Goal: Task Accomplishment & Management: Use online tool/utility

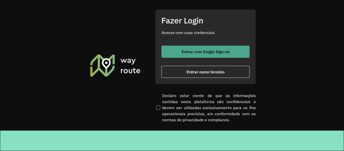
click at [207, 53] on span "Entrar com Single Sign-on" at bounding box center [206, 52] width 48 height 4
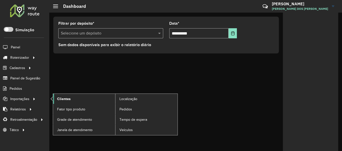
click at [75, 100] on link "Clientes" at bounding box center [84, 99] width 62 height 10
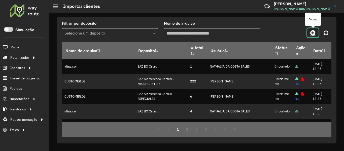
click at [311, 31] on icon at bounding box center [312, 33] width 5 height 6
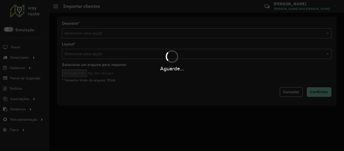
click at [230, 25] on div "Aguarde..." at bounding box center [172, 75] width 344 height 151
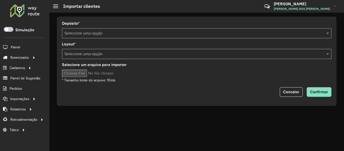
click at [224, 31] on input "text" at bounding box center [191, 33] width 254 height 6
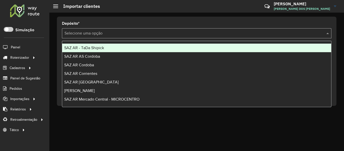
click at [102, 48] on span "SAZ AR - TaDa Shipick" at bounding box center [84, 48] width 40 height 4
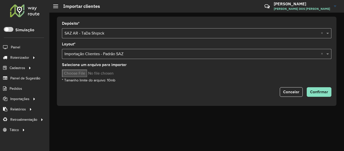
click at [87, 66] on label "Selecione um arquivo para importar" at bounding box center [94, 65] width 65 height 6
click at [87, 70] on input "Selecione um arquivo para importar" at bounding box center [105, 74] width 86 height 8
click at [328, 92] on button "Confirmar" at bounding box center [319, 92] width 25 height 10
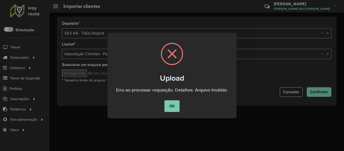
click at [176, 105] on button "OK" at bounding box center [171, 106] width 15 height 12
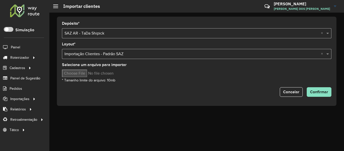
click at [92, 74] on input "Selecione um arquivo para importar" at bounding box center [105, 74] width 86 height 8
type input "**********"
click at [318, 93] on span "Confirmar" at bounding box center [319, 92] width 18 height 4
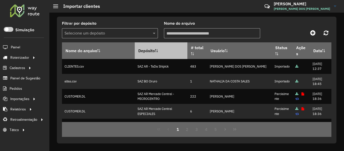
click at [172, 47] on th "Depósito" at bounding box center [161, 50] width 53 height 17
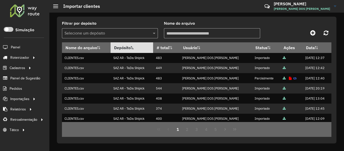
click at [137, 46] on th "Depósito" at bounding box center [132, 47] width 43 height 11
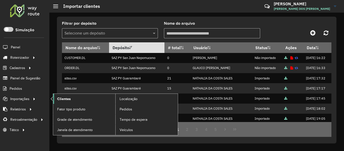
click at [84, 99] on link "Clientes" at bounding box center [84, 99] width 62 height 10
click at [79, 100] on link "Clientes" at bounding box center [84, 99] width 62 height 10
click at [108, 99] on link "Clientes" at bounding box center [84, 99] width 62 height 10
click at [123, 99] on span "Localização" at bounding box center [129, 98] width 19 height 5
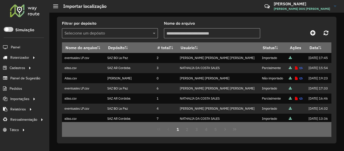
click at [29, 98] on span "Importações" at bounding box center [19, 98] width 19 height 5
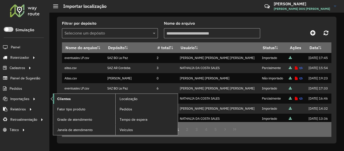
click at [77, 98] on link "Clientes" at bounding box center [84, 99] width 62 height 10
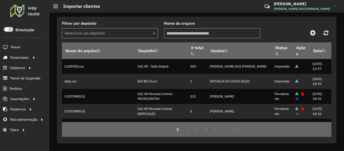
click at [277, 23] on div "Filtrar por depósito Selecione um depósito Nome do arquivo" at bounding box center [196, 32] width 269 height 21
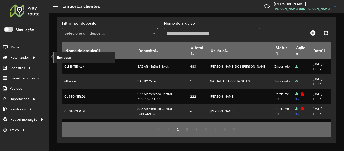
click at [66, 57] on span "Entregas" at bounding box center [64, 57] width 14 height 5
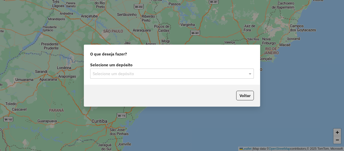
click at [104, 66] on label "Selecione um depósito" at bounding box center [172, 65] width 164 height 6
click at [106, 72] on input "text" at bounding box center [167, 74] width 149 height 6
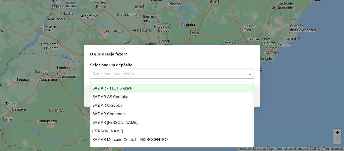
click at [115, 85] on div "SAZ AR - TaDa Shipick" at bounding box center [171, 88] width 163 height 9
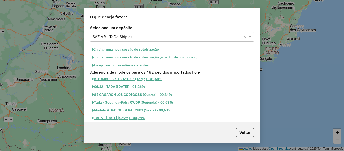
click at [141, 50] on button "Iniciar uma nova sessão de roteirização" at bounding box center [125, 50] width 71 height 8
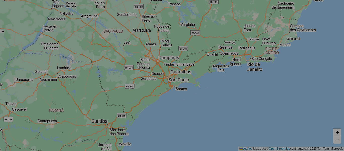
select select "*"
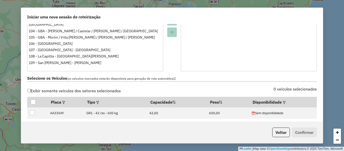
scroll to position [151, 0]
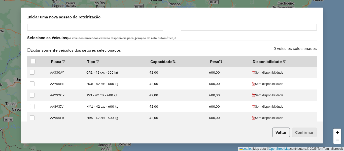
click at [278, 130] on button "Voltar" at bounding box center [281, 132] width 18 height 10
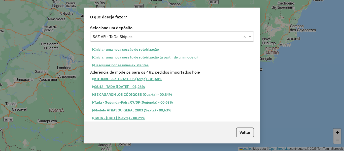
click at [143, 66] on button "Pesquisar por sessões existentes" at bounding box center [120, 65] width 61 height 8
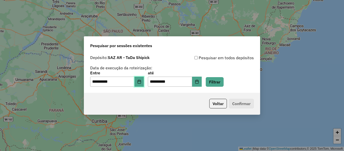
click at [141, 83] on icon "Choose Date" at bounding box center [139, 82] width 4 height 4
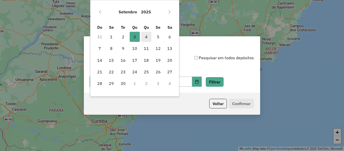
click at [149, 39] on span "4" at bounding box center [146, 37] width 10 height 10
type input "**********"
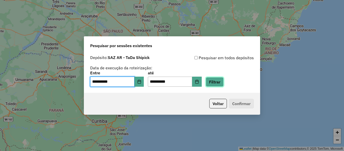
click at [215, 79] on button "Filtrar" at bounding box center [215, 82] width 18 height 10
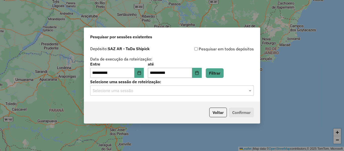
click at [162, 90] on input "text" at bounding box center [167, 91] width 149 height 6
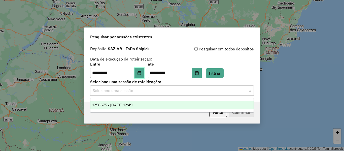
click at [144, 77] on button "Choose Date" at bounding box center [139, 73] width 10 height 10
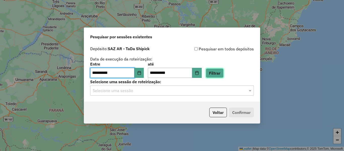
click at [224, 71] on button "Filtrar" at bounding box center [215, 73] width 18 height 10
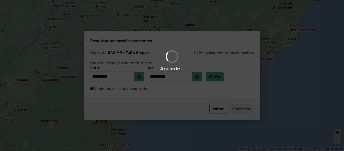
click at [191, 91] on div "Aguarde..." at bounding box center [172, 75] width 344 height 151
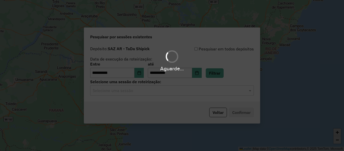
click at [191, 91] on div "Aguarde..." at bounding box center [172, 75] width 344 height 151
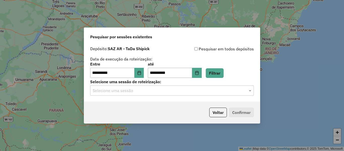
click at [191, 91] on input "text" at bounding box center [167, 91] width 149 height 6
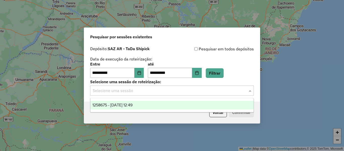
click at [189, 89] on input "text" at bounding box center [167, 91] width 149 height 6
click at [160, 98] on ng-dropdown-panel "1258675 - 04/09/2025 12:49" at bounding box center [172, 105] width 164 height 14
click at [154, 104] on div "1258675 - 04/09/2025 12:49" at bounding box center [171, 105] width 163 height 9
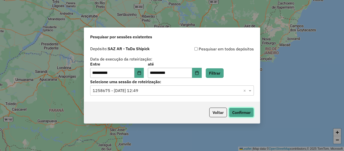
click at [247, 108] on button "Confirmar" at bounding box center [241, 113] width 25 height 10
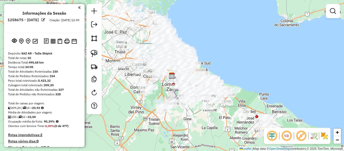
drag, startPoint x: 288, startPoint y: 80, endPoint x: 192, endPoint y: 23, distance: 111.3
click at [188, 21] on div "Janela de atendimento Grade de atendimento Capacidade Transportadoras Veículos …" at bounding box center [172, 75] width 344 height 151
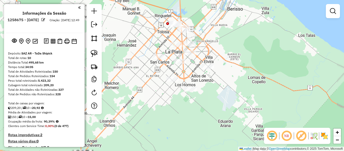
click at [326, 135] on img at bounding box center [324, 136] width 8 height 8
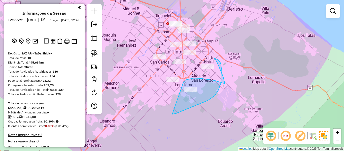
drag, startPoint x: 176, startPoint y: 113, endPoint x: 189, endPoint y: 105, distance: 15.5
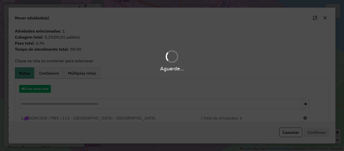
click at [40, 89] on hb-app "Aguarde... Pop-up bloqueado! Seu navegador bloqueou automáticamente a abertura …" at bounding box center [172, 75] width 344 height 151
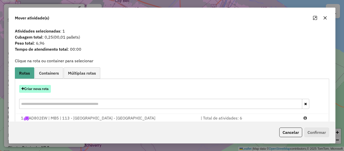
click at [42, 88] on button "Criar nova rota" at bounding box center [35, 89] width 32 height 8
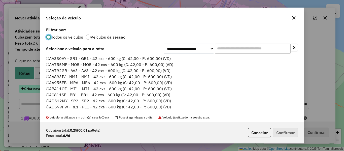
scroll to position [3, 2]
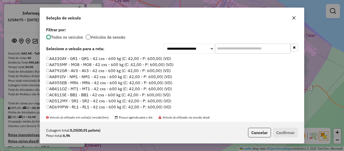
click at [90, 36] on div at bounding box center [88, 37] width 5 height 5
click at [144, 58] on label "AA330AY - GR1 - GR1 - 42 cxs - 600 kg (C: 42,00 - P: 600,00) (VD)" at bounding box center [108, 58] width 125 height 6
click at [284, 132] on button "Confirmar" at bounding box center [285, 133] width 25 height 10
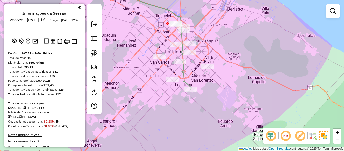
click at [184, 76] on icon at bounding box center [151, 37] width 82 height 105
select select "**********"
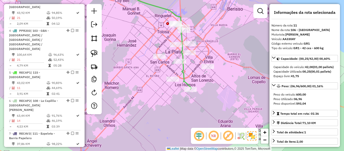
scroll to position [461, 0]
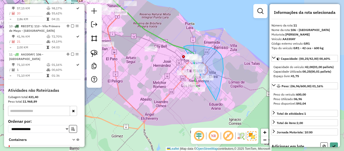
drag, startPoint x: 219, startPoint y: 91, endPoint x: 184, endPoint y: 105, distance: 38.3
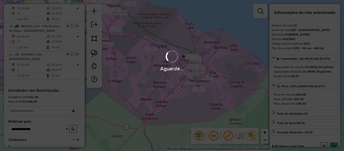
select select "**********"
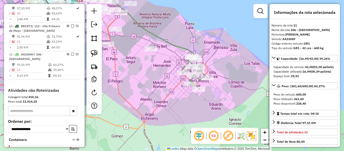
click at [176, 55] on div "Janela de atendimento Grade de atendimento Capacidade Transportadoras Veículos …" at bounding box center [172, 75] width 344 height 151
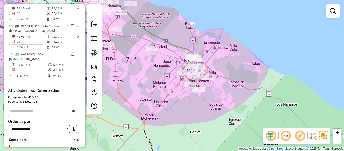
click at [181, 46] on icon at bounding box center [145, 21] width 97 height 73
select select "**********"
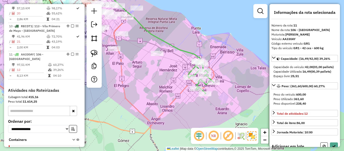
drag, startPoint x: 161, startPoint y: 73, endPoint x: 185, endPoint y: 87, distance: 27.6
click at [185, 87] on div "Janela de atendimento Grade de atendimento Capacidade Transportadoras Veículos …" at bounding box center [172, 75] width 344 height 151
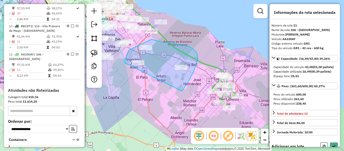
drag, startPoint x: 196, startPoint y: 65, endPoint x: 131, endPoint y: 80, distance: 66.5
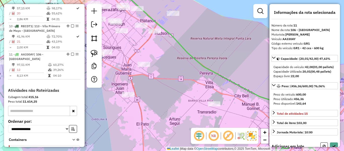
drag, startPoint x: 184, startPoint y: 81, endPoint x: 188, endPoint y: 87, distance: 7.7
click at [187, 86] on div "Janela de atendimento Grade de atendimento Capacidade Transportadoras Veículos …" at bounding box center [172, 75] width 344 height 151
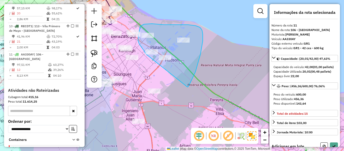
drag, startPoint x: 188, startPoint y: 87, endPoint x: 156, endPoint y: 67, distance: 37.5
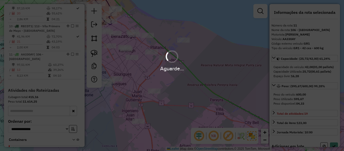
select select "**********"
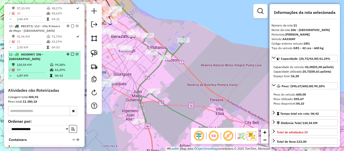
click at [71, 53] on em at bounding box center [72, 54] width 3 height 3
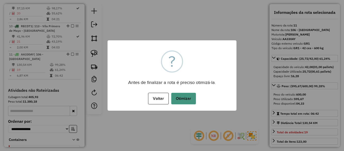
click at [178, 99] on button "Otimizar" at bounding box center [183, 99] width 25 height 12
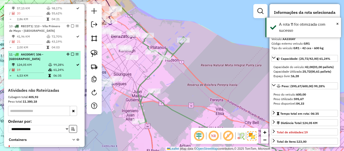
click at [72, 53] on em at bounding box center [72, 54] width 3 height 3
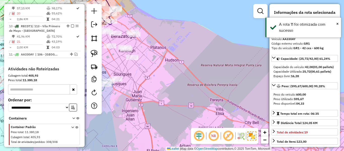
scroll to position [444, 0]
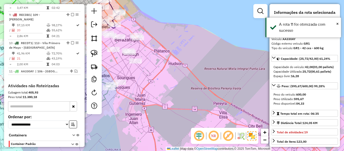
drag, startPoint x: 134, startPoint y: 67, endPoint x: 173, endPoint y: 93, distance: 46.5
click at [173, 92] on div "Janela de atendimento Grade de atendimento Capacidade Transportadoras Veículos …" at bounding box center [172, 75] width 344 height 151
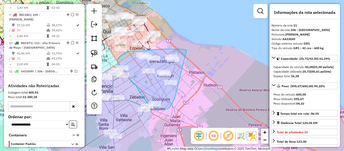
drag, startPoint x: 172, startPoint y: 104, endPoint x: 200, endPoint y: 80, distance: 36.8
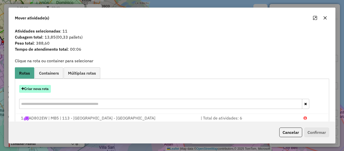
click at [43, 88] on button "Criar nova rota" at bounding box center [35, 89] width 32 height 8
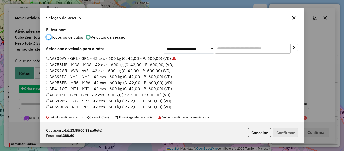
scroll to position [3, 2]
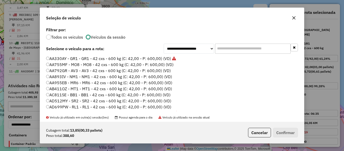
click at [159, 64] on label "AA755MF - MO8 - MO8 - 42 cxs - 600 kg (C: 42,00 - P: 600,00) (VD)" at bounding box center [109, 64] width 127 height 6
click at [271, 133] on p-footer "Cubagem total: 13,85 (00,33 pallets) Peso total: 388,60 Cancelar Confirmar" at bounding box center [272, 133] width 52 height 10
click at [277, 133] on button "Confirmar" at bounding box center [285, 133] width 25 height 10
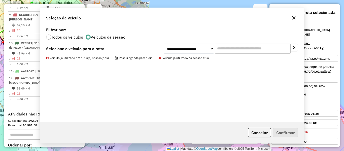
scroll to position [467, 0]
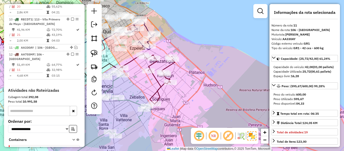
click at [170, 66] on icon at bounding box center [147, 79] width 53 height 50
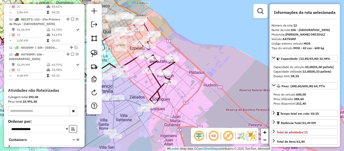
click at [170, 66] on icon at bounding box center [147, 79] width 53 height 50
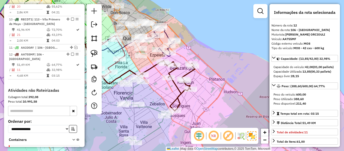
click at [207, 85] on div "Janela de atendimento Grade de atendimento Capacidade Transportadoras Veículos …" at bounding box center [172, 75] width 344 height 151
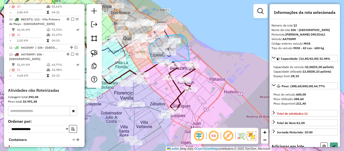
drag, startPoint x: 188, startPoint y: 45, endPoint x: 160, endPoint y: 70, distance: 37.3
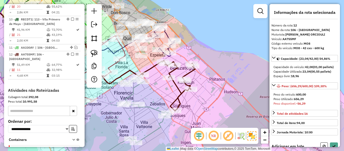
select select "**********"
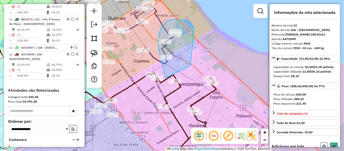
drag, startPoint x: 190, startPoint y: 66, endPoint x: 173, endPoint y: 81, distance: 22.3
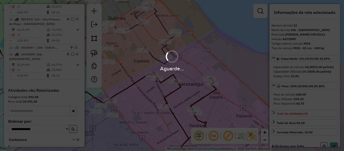
select select "**********"
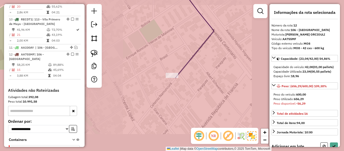
select select "**********"
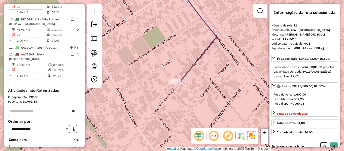
drag, startPoint x: 156, startPoint y: 48, endPoint x: 172, endPoint y: 70, distance: 27.6
click at [170, 70] on div "Janela de atendimento Grade de atendimento Capacidade Transportadoras Veículos …" at bounding box center [172, 75] width 344 height 151
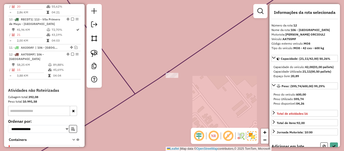
select select "**********"
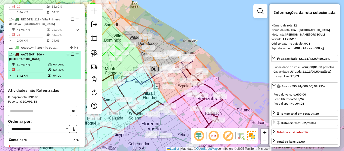
click at [71, 53] on em at bounding box center [72, 54] width 3 height 3
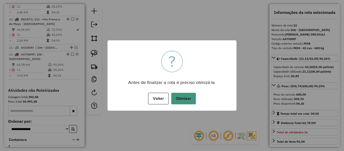
click at [189, 97] on button "Otimizar" at bounding box center [183, 99] width 25 height 12
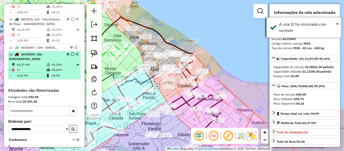
click at [71, 53] on em at bounding box center [72, 54] width 3 height 3
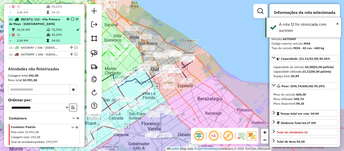
scroll to position [451, 0]
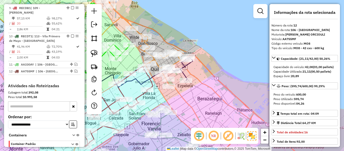
click at [205, 74] on div "Janela de atendimento Grade de atendimento Capacidade Transportadoras Veículos …" at bounding box center [172, 75] width 344 height 151
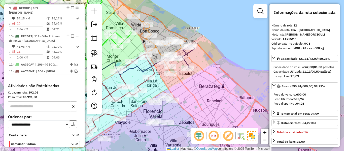
drag, startPoint x: 202, startPoint y: 90, endPoint x: 208, endPoint y: 66, distance: 24.0
click at [208, 67] on div "Janela de atendimento Grade de atendimento Capacidade Transportadoras Veículos …" at bounding box center [172, 75] width 344 height 151
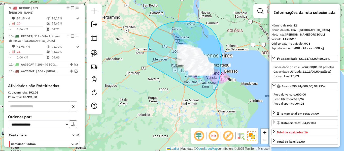
drag, startPoint x: 218, startPoint y: 84, endPoint x: 160, endPoint y: 88, distance: 57.5
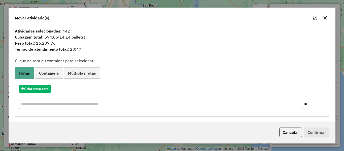
click at [324, 20] on button "button" at bounding box center [325, 18] width 8 height 8
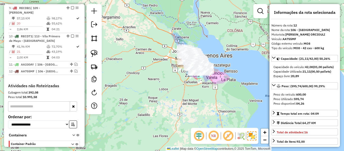
drag, startPoint x: 185, startPoint y: 103, endPoint x: 205, endPoint y: 76, distance: 33.3
click at [186, 103] on div "Janela de atendimento Grade de atendimento Capacidade Transportadoras Veículos …" at bounding box center [172, 75] width 344 height 151
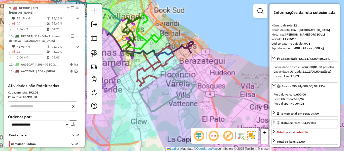
click at [202, 86] on div "Rota 6 - Placa RECAP2 526893 - Clyde Elisabeth Alvez Janela de atendimento Grad…" at bounding box center [172, 75] width 344 height 151
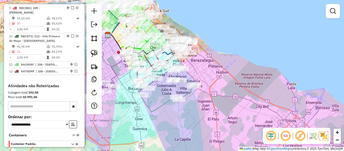
click at [190, 96] on icon at bounding box center [167, 88] width 56 height 45
select select "**********"
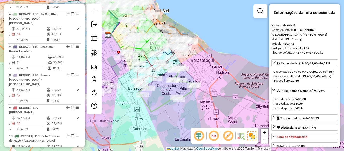
scroll to position [339, 0]
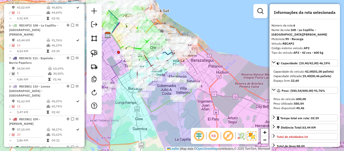
click at [186, 94] on icon at bounding box center [167, 88] width 56 height 45
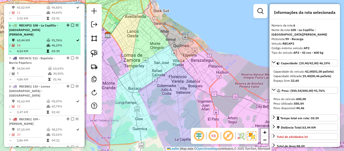
click at [44, 38] on td "63,44 KM" at bounding box center [32, 40] width 30 height 5
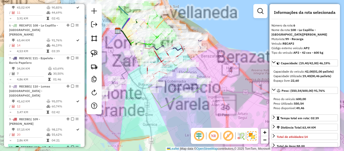
scroll to position [451, 0]
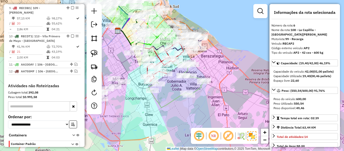
click at [196, 90] on icon at bounding box center [177, 84] width 56 height 45
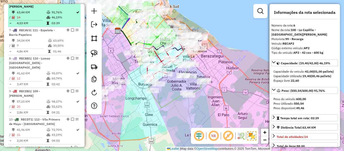
scroll to position [339, 0]
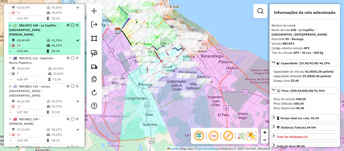
click at [71, 24] on em at bounding box center [72, 25] width 3 height 3
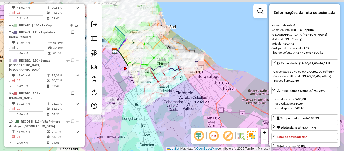
drag, startPoint x: 200, startPoint y: 80, endPoint x: 197, endPoint y: 101, distance: 20.7
click at [197, 101] on div "Janela de atendimento Grade de atendimento Capacidade Transportadoras Veículos …" at bounding box center [172, 75] width 344 height 151
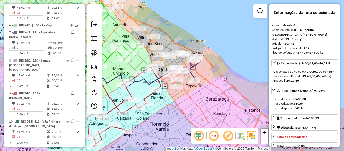
click at [194, 68] on icon at bounding box center [187, 68] width 28 height 23
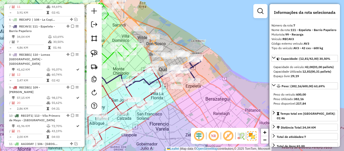
scroll to position [346, 0]
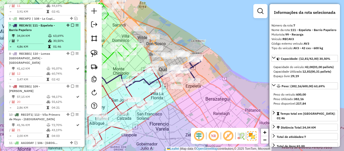
click at [66, 33] on td "63,69%" at bounding box center [65, 35] width 25 height 5
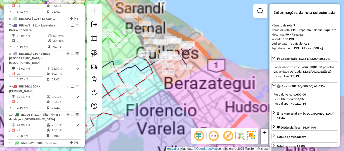
scroll to position [429, 0]
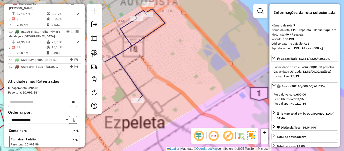
drag, startPoint x: 149, startPoint y: 39, endPoint x: 181, endPoint y: 59, distance: 38.2
click at [165, 59] on icon at bounding box center [109, 55] width 112 height 92
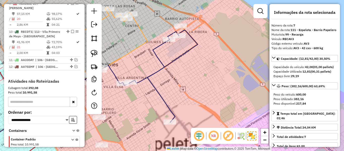
click at [179, 57] on icon at bounding box center [141, 76] width 112 height 92
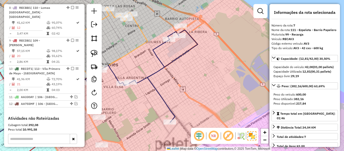
scroll to position [346, 0]
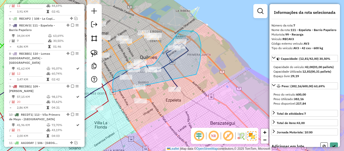
drag, startPoint x: 196, startPoint y: 74, endPoint x: 159, endPoint y: 120, distance: 58.7
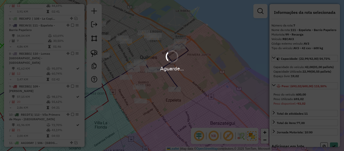
select select "**********"
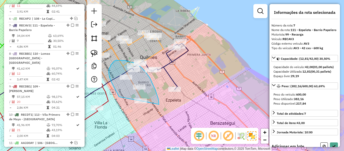
drag, startPoint x: 159, startPoint y: 104, endPoint x: 145, endPoint y: 118, distance: 19.6
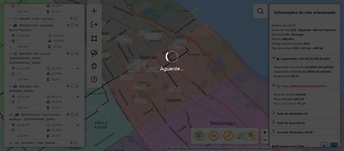
select select "**********"
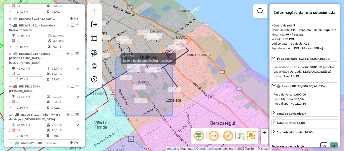
drag, startPoint x: 170, startPoint y: 114, endPoint x: 118, endPoint y: 59, distance: 75.7
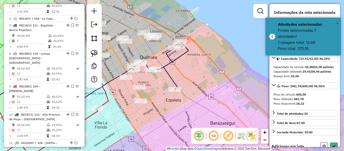
select select "**********"
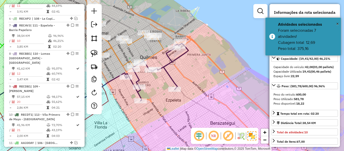
click at [167, 63] on icon at bounding box center [156, 71] width 64 height 57
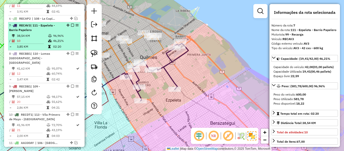
click at [71, 24] on em at bounding box center [72, 25] width 3 height 3
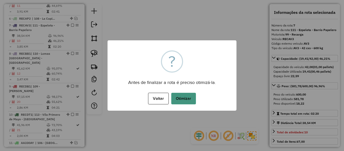
drag, startPoint x: 171, startPoint y: 84, endPoint x: 180, endPoint y: 94, distance: 13.0
click at [175, 90] on div "× ? Antes de finalizar a rota é preciso otimizá-la. Voltar No Otimizar" at bounding box center [172, 75] width 129 height 70
click at [180, 94] on button "Otimizar" at bounding box center [183, 99] width 25 height 12
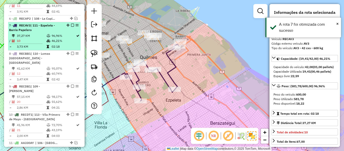
click at [71, 24] on em at bounding box center [72, 25] width 3 height 3
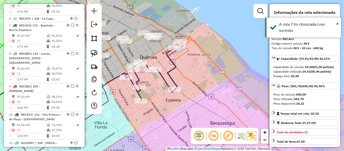
scroll to position [325, 0]
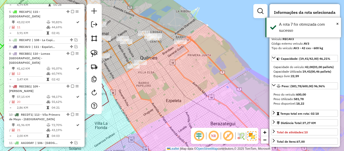
drag, startPoint x: 154, startPoint y: 64, endPoint x: 178, endPoint y: 73, distance: 25.8
click at [178, 73] on div "Janela de atendimento Grade de atendimento Capacidade Transportadoras Veículos …" at bounding box center [172, 75] width 344 height 151
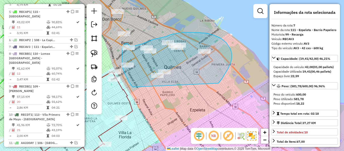
drag, startPoint x: 232, startPoint y: 58, endPoint x: 135, endPoint y: 89, distance: 101.4
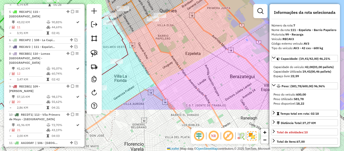
drag, startPoint x: 222, startPoint y: 63, endPoint x: 200, endPoint y: 96, distance: 39.6
click at [202, 98] on div "Janela de atendimento Grade de atendimento Capacidade Transportadoras Veículos …" at bounding box center [172, 75] width 344 height 151
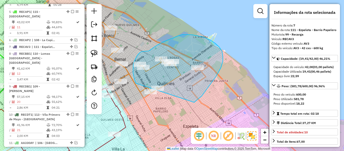
drag, startPoint x: 202, startPoint y: 96, endPoint x: 149, endPoint y: 107, distance: 53.9
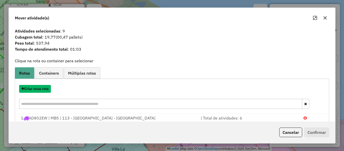
click at [47, 89] on button "Criar nova rota" at bounding box center [35, 89] width 32 height 8
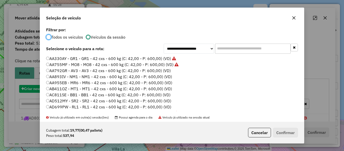
scroll to position [3, 2]
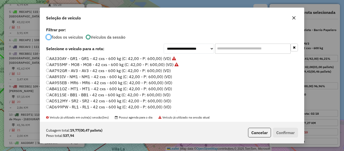
click at [168, 69] on label "AA792GR - AV3 - AV3 - 42 cxs - 600 kg (C: 42,00 - P: 600,00) (VD)" at bounding box center [108, 70] width 125 height 6
click at [285, 130] on button "Confirmar" at bounding box center [285, 133] width 25 height 10
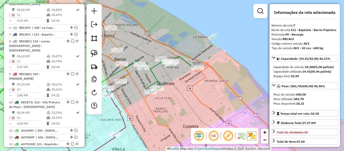
scroll to position [346, 0]
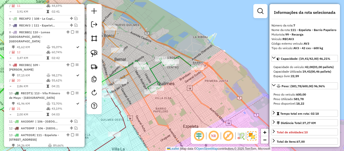
click at [152, 69] on icon at bounding box center [169, 74] width 58 height 37
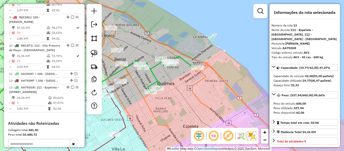
scroll to position [440, 0]
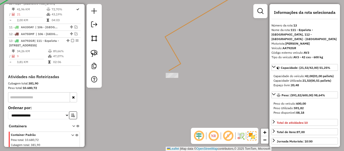
select select "**********"
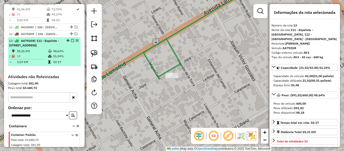
click at [71, 39] on em at bounding box center [72, 40] width 3 height 3
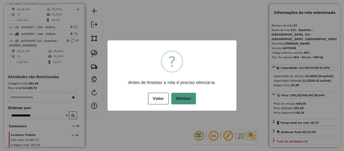
click at [184, 95] on button "Otimizar" at bounding box center [183, 99] width 25 height 12
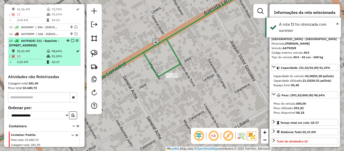
click at [71, 39] on em at bounding box center [72, 40] width 3 height 3
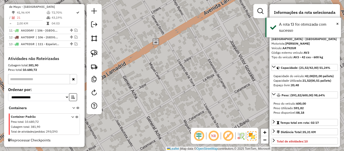
scroll to position [415, 0]
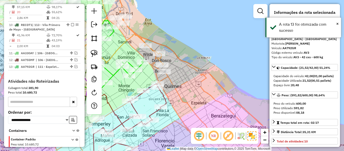
drag, startPoint x: 166, startPoint y: 60, endPoint x: 158, endPoint y: 57, distance: 8.6
click at [175, 76] on div "Janela de atendimento Grade de atendimento Capacidade Transportadoras Veículos …" at bounding box center [172, 75] width 344 height 151
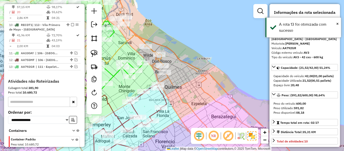
click at [158, 60] on icon at bounding box center [155, 55] width 18 height 20
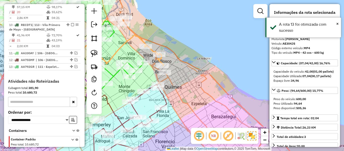
scroll to position [222, 0]
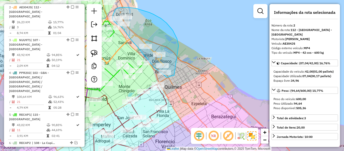
drag, startPoint x: 164, startPoint y: 20, endPoint x: 181, endPoint y: 70, distance: 52.3
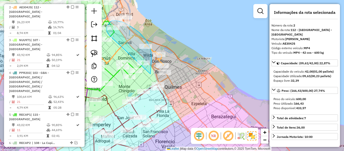
drag, startPoint x: 150, startPoint y: 74, endPoint x: 110, endPoint y: 36, distance: 55.9
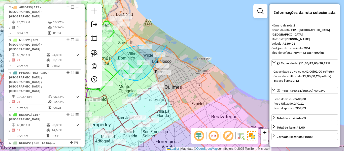
drag, startPoint x: 150, startPoint y: 71, endPoint x: 170, endPoint y: 45, distance: 33.0
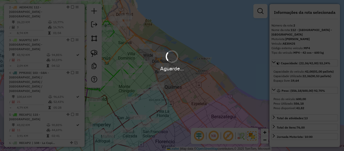
select select "**********"
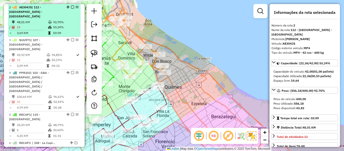
click at [71, 7] on em at bounding box center [72, 7] width 3 height 3
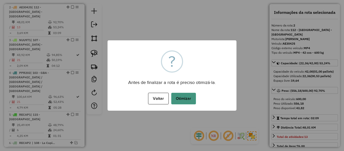
drag, startPoint x: 187, startPoint y: 96, endPoint x: 193, endPoint y: 99, distance: 6.3
click at [187, 97] on button "Otimizar" at bounding box center [183, 99] width 25 height 12
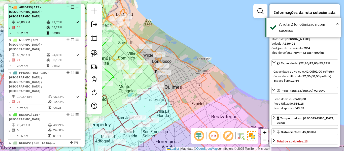
click at [71, 8] on em at bounding box center [72, 7] width 3 height 3
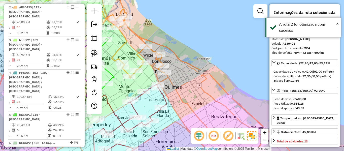
scroll to position [201, 0]
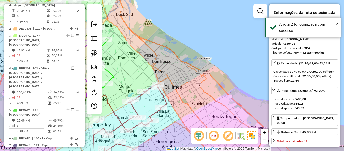
drag, startPoint x: 185, startPoint y: 60, endPoint x: 187, endPoint y: 95, distance: 35.3
click at [185, 60] on div "Janela de atendimento Grade de atendimento Capacidade Transportadoras Veículos …" at bounding box center [172, 75] width 344 height 151
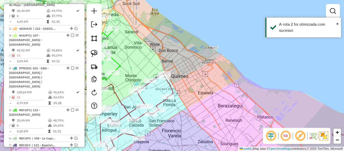
drag, startPoint x: 187, startPoint y: 95, endPoint x: 233, endPoint y: 31, distance: 78.7
click at [234, 29] on div "Janela de atendimento Grade de atendimento Capacidade Transportadoras Veículos …" at bounding box center [172, 75] width 344 height 151
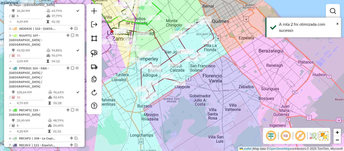
click at [211, 38] on icon at bounding box center [177, 59] width 74 height 80
select select "**********"
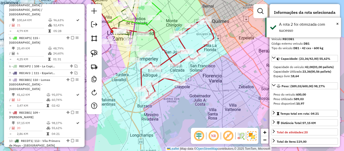
scroll to position [360, 0]
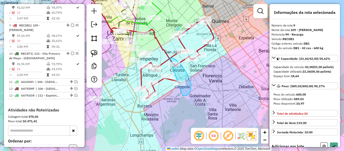
drag, startPoint x: 183, startPoint y: 95, endPoint x: 162, endPoint y: 88, distance: 21.5
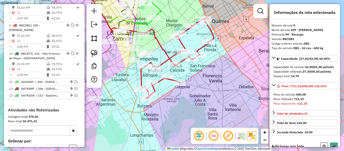
select select "**********"
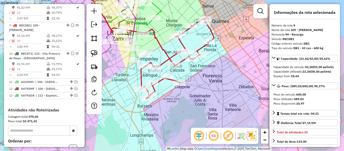
click at [211, 90] on div "Janela de atendimento Grade de atendimento Capacidade Transportadoras Veículos …" at bounding box center [172, 75] width 344 height 151
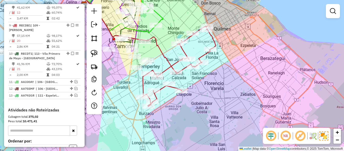
click at [215, 87] on div "Janela de atendimento Grade de atendimento Capacidade Transportadoras Veículos …" at bounding box center [172, 75] width 344 height 151
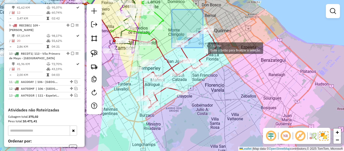
drag, startPoint x: 179, startPoint y: 24, endPoint x: 203, endPoint y: 48, distance: 33.8
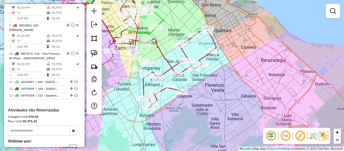
click at [185, 55] on icon at bounding box center [180, 68] width 74 height 80
select select "**********"
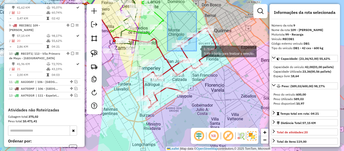
drag, startPoint x: 167, startPoint y: 12, endPoint x: 197, endPoint y: 51, distance: 48.8
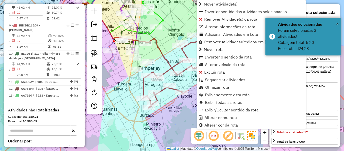
click at [164, 55] on icon at bounding box center [130, 38] width 94 height 72
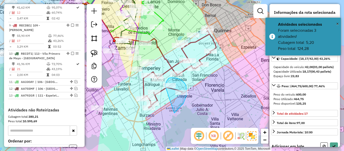
drag, startPoint x: 183, startPoint y: 103, endPoint x: 167, endPoint y: 104, distance: 16.1
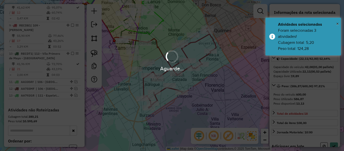
select select "**********"
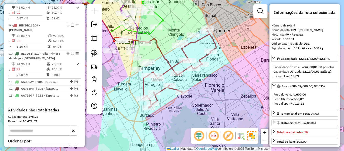
click at [169, 62] on icon at bounding box center [130, 38] width 94 height 72
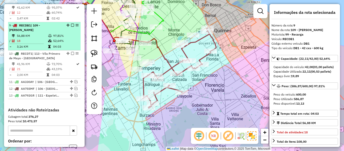
click at [71, 24] on em at bounding box center [72, 25] width 3 height 3
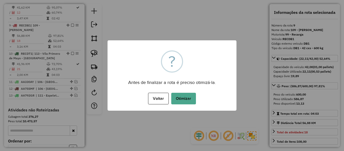
click at [196, 101] on div "Voltar No Otimizar" at bounding box center [172, 98] width 129 height 14
click at [193, 101] on button "Otimizar" at bounding box center [183, 99] width 25 height 12
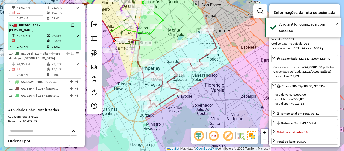
click at [72, 24] on em at bounding box center [72, 25] width 3 height 3
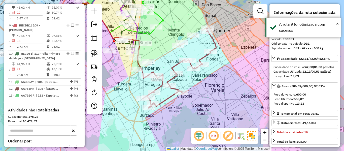
scroll to position [338, 0]
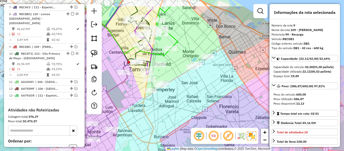
drag, startPoint x: 187, startPoint y: 80, endPoint x: 200, endPoint y: 100, distance: 23.7
click at [200, 100] on div "Janela de atendimento Grade de atendimento Capacidade Transportadoras Veículos …" at bounding box center [172, 75] width 344 height 151
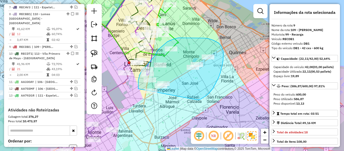
drag, startPoint x: 213, startPoint y: 88, endPoint x: 156, endPoint y: 118, distance: 64.2
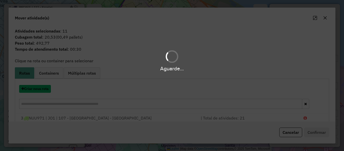
click at [45, 90] on button "Criar nova rota" at bounding box center [35, 89] width 32 height 8
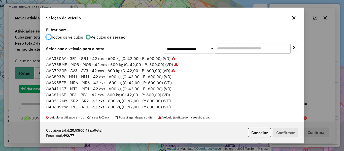
scroll to position [3, 2]
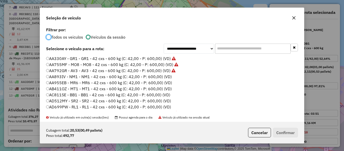
click at [161, 78] on label "AA893IV - NM1 - NM1 - 42 cxs - 600 kg (C: 42,00 - P: 600,00) (VD)" at bounding box center [109, 77] width 126 height 6
click at [289, 131] on button "Confirmar" at bounding box center [285, 133] width 25 height 10
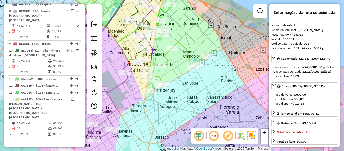
scroll to position [360, 0]
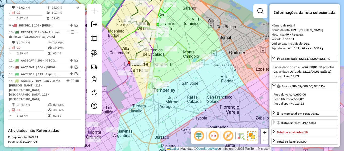
click at [185, 52] on icon at bounding box center [177, 69] width 62 height 54
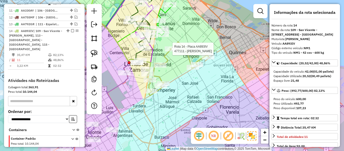
scroll to position [414, 0]
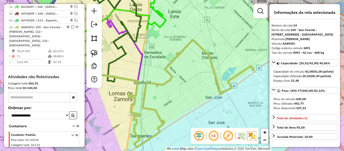
click at [174, 75] on div "Janela de atendimento Grade de atendimento Capacidade Transportadoras Veículos …" at bounding box center [172, 75] width 344 height 151
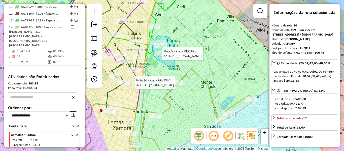
drag, startPoint x: 174, startPoint y: 54, endPoint x: 162, endPoint y: 71, distance: 20.8
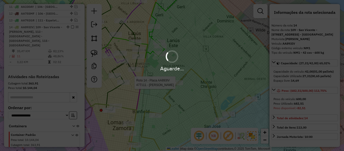
select select "**********"
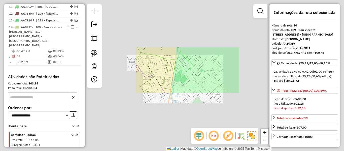
select select "**********"
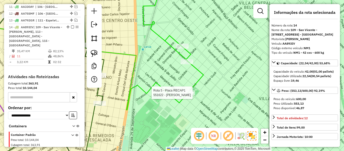
click at [189, 95] on div at bounding box center [188, 92] width 13 height 5
select select "**********"
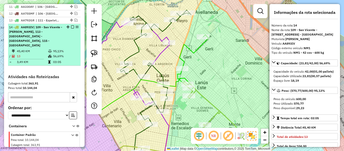
click at [72, 25] on em at bounding box center [72, 26] width 3 height 3
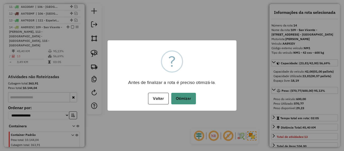
click at [182, 100] on button "Otimizar" at bounding box center [183, 99] width 25 height 12
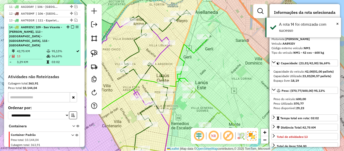
click at [70, 25] on div "14 - AA893IV | 109 - San Vicente - Alejandro Korn - Glew, 113 - Vila Primero de…" at bounding box center [44, 36] width 71 height 23
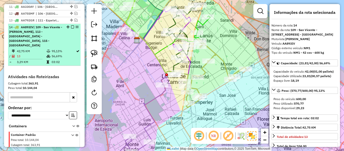
click at [71, 25] on em at bounding box center [72, 26] width 3 height 3
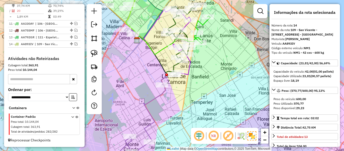
scroll to position [379, 0]
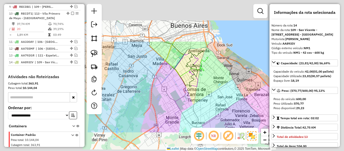
click at [206, 99] on div "Janela de atendimento Grade de atendimento Capacidade Transportadoras Veículos …" at bounding box center [172, 75] width 344 height 151
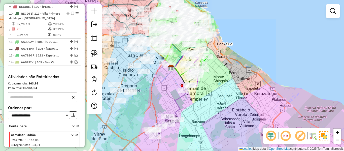
drag, startPoint x: 209, startPoint y: 112, endPoint x: 209, endPoint y: 93, distance: 18.6
click at [209, 93] on div "Janela de atendimento Grade de atendimento Capacidade Transportadoras Veículos …" at bounding box center [172, 75] width 344 height 151
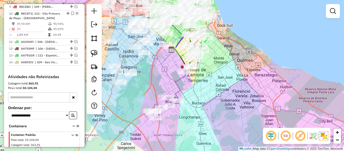
click at [171, 86] on div "Janela de atendimento Grade de atendimento Capacidade Transportadoras Veículos …" at bounding box center [172, 75] width 344 height 151
click at [178, 84] on icon at bounding box center [168, 80] width 36 height 75
select select "**********"
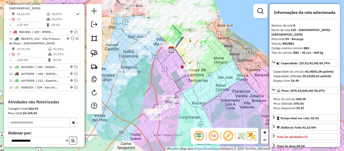
scroll to position [332, 0]
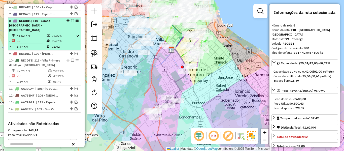
click at [49, 44] on td at bounding box center [48, 46] width 5 height 5
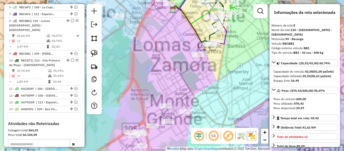
scroll to position [379, 0]
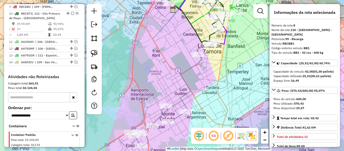
click at [192, 72] on div "Janela de atendimento Grade de atendimento Capacidade Transportadoras Veículos …" at bounding box center [172, 75] width 344 height 151
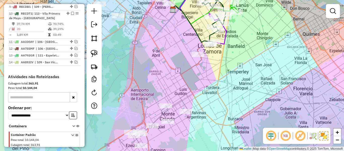
click at [191, 70] on icon at bounding box center [166, 71] width 72 height 149
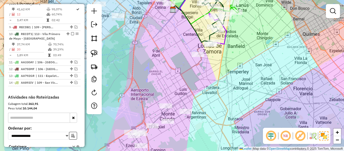
select select "**********"
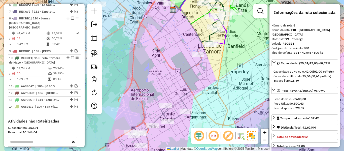
scroll to position [332, 0]
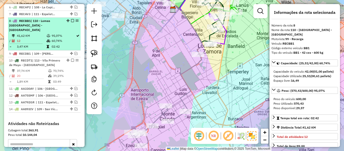
click at [71, 19] on em at bounding box center [72, 20] width 3 height 3
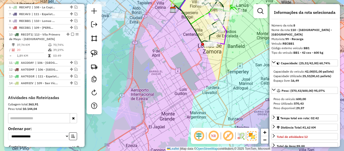
click at [181, 72] on div "Janela de atendimento Grade de atendimento Capacidade Transportadoras Veículos …" at bounding box center [172, 75] width 344 height 151
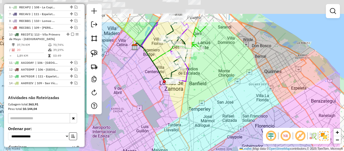
drag, startPoint x: 182, startPoint y: 75, endPoint x: 141, endPoint y: 113, distance: 56.5
click at [141, 113] on div "Janela de atendimento Grade de atendimento Capacidade Transportadoras Veículos …" at bounding box center [172, 75] width 344 height 151
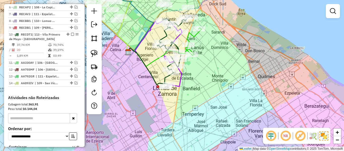
click at [193, 87] on div "Janela de atendimento Grade de atendimento Capacidade Transportadoras Veículos …" at bounding box center [172, 75] width 344 height 151
click at [196, 39] on div "Janela de atendimento Grade de atendimento Capacidade Transportadoras Veículos …" at bounding box center [172, 75] width 344 height 151
click at [195, 35] on icon at bounding box center [194, 41] width 16 height 26
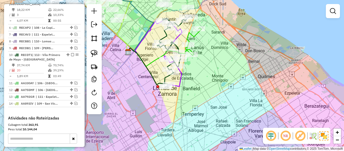
select select "**********"
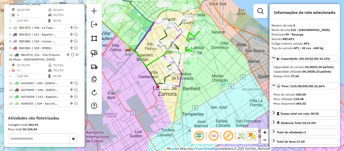
scroll to position [290, 0]
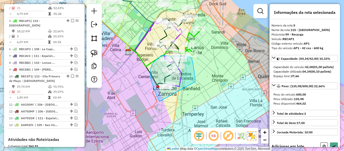
drag, startPoint x: 195, startPoint y: 79, endPoint x: 168, endPoint y: 105, distance: 36.9
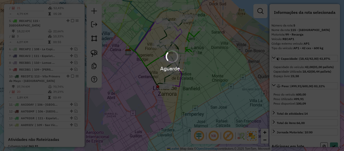
select select "**********"
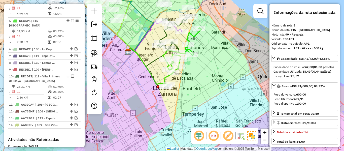
click at [194, 35] on icon at bounding box center [182, 57] width 39 height 59
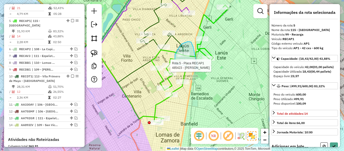
drag, startPoint x: 194, startPoint y: 51, endPoint x: 177, endPoint y: 70, distance: 25.5
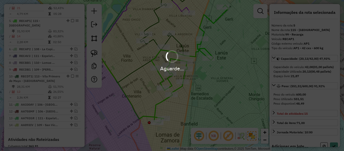
select select "**********"
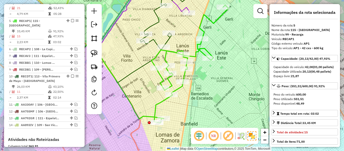
click at [204, 48] on icon at bounding box center [189, 64] width 77 height 118
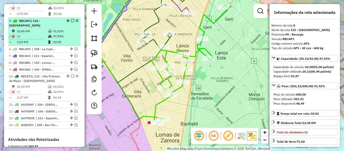
click at [71, 19] on em at bounding box center [72, 20] width 3 height 3
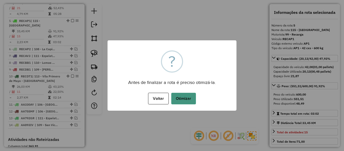
click at [186, 100] on button "Otimizar" at bounding box center [183, 99] width 25 height 12
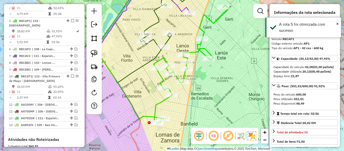
click at [160, 19] on icon at bounding box center [175, 17] width 71 height 65
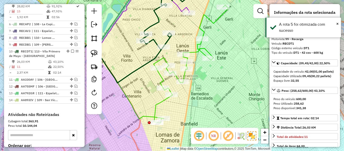
scroll to position [345, 0]
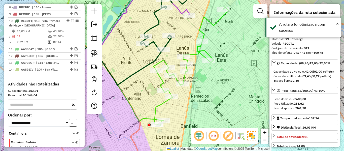
drag, startPoint x: 166, startPoint y: 20, endPoint x: 145, endPoint y: 62, distance: 46.2
click at [146, 61] on div "Janela de atendimento Grade de atendimento Capacidade Transportadoras Veículos …" at bounding box center [172, 75] width 344 height 151
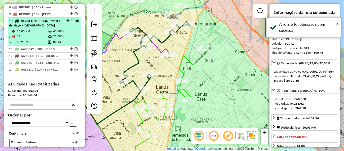
click at [71, 19] on em at bounding box center [72, 20] width 3 height 3
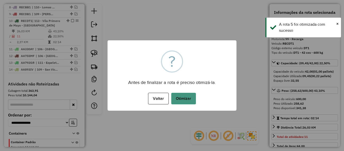
click at [193, 92] on div "Voltar No Otimizar" at bounding box center [172, 98] width 129 height 14
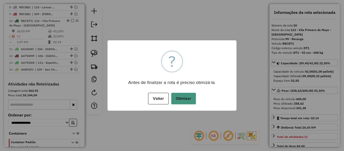
click at [192, 97] on button "Otimizar" at bounding box center [183, 99] width 25 height 12
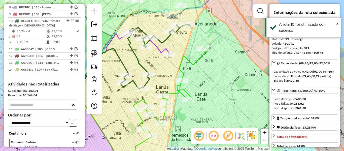
click at [196, 58] on icon at bounding box center [170, 105] width 75 height 118
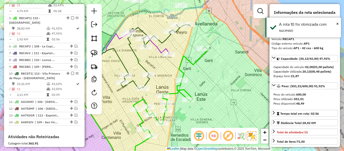
scroll to position [290, 0]
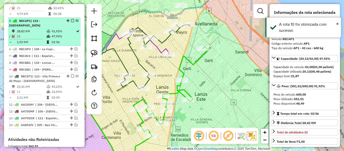
click at [71, 19] on em at bounding box center [72, 20] width 3 height 3
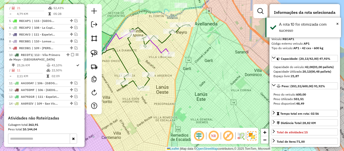
click at [158, 50] on icon at bounding box center [148, 40] width 43 height 26
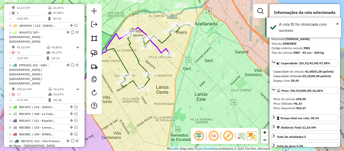
scroll to position [194, 0]
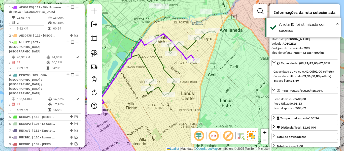
drag, startPoint x: 180, startPoint y: 88, endPoint x: 208, endPoint y: 95, distance: 28.5
click at [207, 95] on div "Janela de atendimento Grade de atendimento Capacidade Transportadoras Veículos …" at bounding box center [172, 75] width 344 height 151
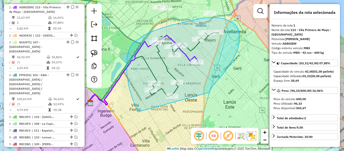
drag, startPoint x: 211, startPoint y: 89, endPoint x: 157, endPoint y: 125, distance: 64.0
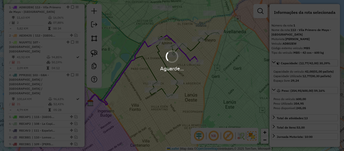
select select "**********"
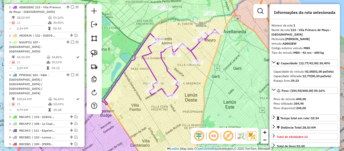
click at [195, 49] on icon at bounding box center [180, 62] width 77 height 67
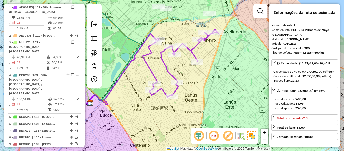
click at [209, 69] on div "Janela de atendimento Grade de atendimento Capacidade Transportadoras Veículos …" at bounding box center [172, 75] width 344 height 151
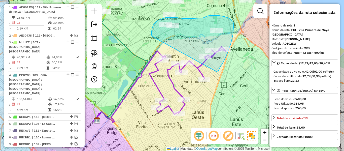
drag, startPoint x: 220, startPoint y: 68, endPoint x: 156, endPoint y: 40, distance: 69.4
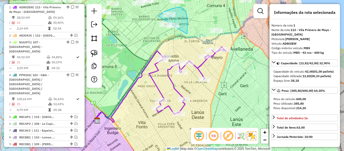
drag, startPoint x: 183, startPoint y: 8, endPoint x: 172, endPoint y: 48, distance: 40.9
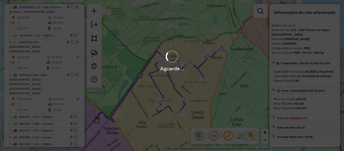
select select "**********"
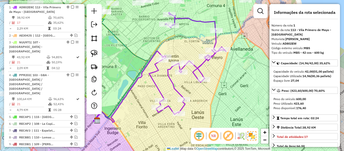
click at [197, 20] on icon at bounding box center [187, 63] width 77 height 102
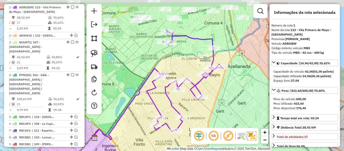
drag, startPoint x: 190, startPoint y: 43, endPoint x: 189, endPoint y: 62, distance: 19.2
click at [189, 62] on div "Janela de atendimento Grade de atendimento Capacidade Transportadoras Veículos …" at bounding box center [172, 75] width 344 height 151
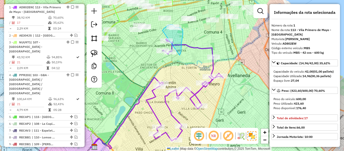
drag, startPoint x: 181, startPoint y: 53, endPoint x: 162, endPoint y: 36, distance: 25.5
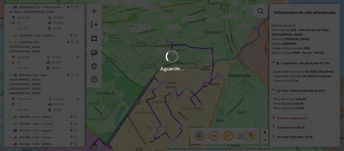
select select "**********"
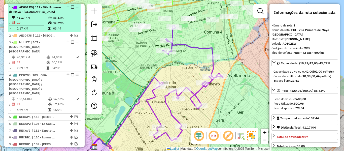
click at [72, 6] on em at bounding box center [72, 7] width 3 height 3
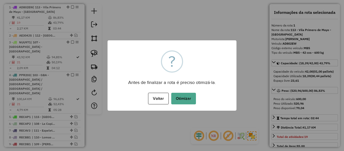
click at [183, 87] on div "× ? Antes de finalizar a rota é preciso otimizá-la. Voltar No Otimizar" at bounding box center [172, 75] width 129 height 70
click at [183, 93] on button "Otimizar" at bounding box center [183, 99] width 25 height 12
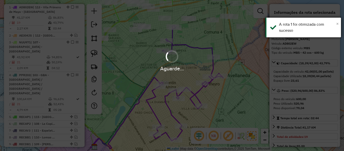
click at [337, 24] on span "×" at bounding box center [337, 24] width 3 height 6
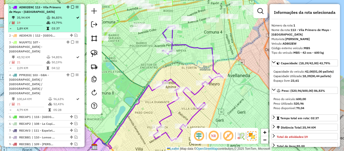
click at [71, 7] on em at bounding box center [72, 7] width 3 height 3
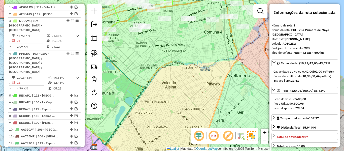
scroll to position [173, 0]
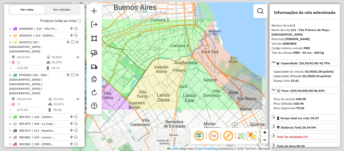
click at [149, 59] on div "Janela de atendimento Grade de atendimento Capacidade Transportadoras Veículos …" at bounding box center [172, 75] width 344 height 151
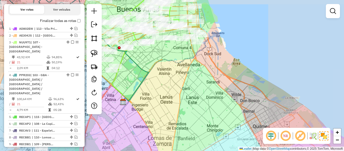
drag, startPoint x: 152, startPoint y: 66, endPoint x: 194, endPoint y: 67, distance: 42.3
click at [190, 68] on div "Janela de atendimento Grade de atendimento Capacidade Transportadoras Veículos …" at bounding box center [172, 75] width 344 height 151
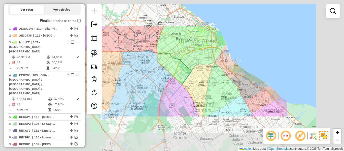
click at [199, 77] on div "Janela de atendimento Grade de atendimento Capacidade Transportadoras Veículos …" at bounding box center [172, 75] width 344 height 151
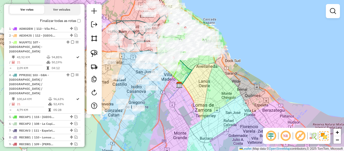
drag, startPoint x: 201, startPoint y: 86, endPoint x: 204, endPoint y: 81, distance: 5.9
click at [237, 66] on div "Janela de atendimento Grade de atendimento Capacidade Transportadoras Veículos …" at bounding box center [172, 75] width 344 height 151
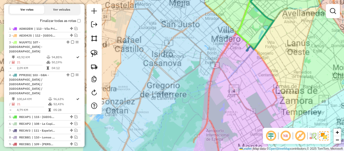
click at [185, 82] on div "Janela de atendimento Grade de atendimento Capacidade Transportadoras Veículos …" at bounding box center [172, 75] width 344 height 151
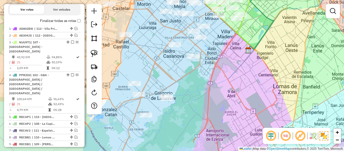
drag, startPoint x: 197, startPoint y: 93, endPoint x: 215, endPoint y: 95, distance: 17.8
click at [206, 93] on div "Janela de atendimento Grade de atendimento Capacidade Transportadoras Veículos …" at bounding box center [172, 75] width 344 height 151
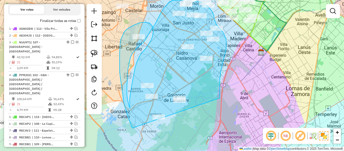
drag, startPoint x: 220, startPoint y: 87, endPoint x: 141, endPoint y: 138, distance: 94.0
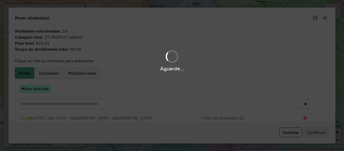
click at [43, 85] on div "Aguarde..." at bounding box center [172, 75] width 344 height 151
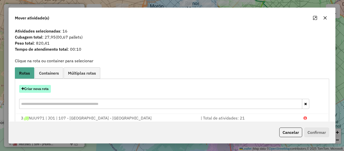
click at [43, 88] on button "Criar nova rota" at bounding box center [35, 89] width 32 height 8
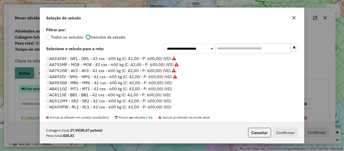
click at [43, 88] on div "**********" at bounding box center [172, 75] width 344 height 151
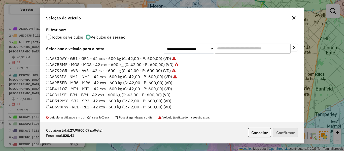
click at [172, 84] on li "AA955EB - MR6 - MR6 - 42 cxs - 600 kg (C: 42,00 - P: 600,00) (VD)" at bounding box center [172, 83] width 252 height 6
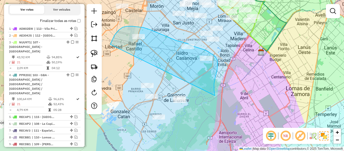
drag, startPoint x: 218, startPoint y: 62, endPoint x: 152, endPoint y: 161, distance: 118.5
click at [152, 151] on html "Aguarde... Pop-up bloqueado! Seu navegador bloqueou automáticamente a abertura …" at bounding box center [172, 75] width 344 height 151
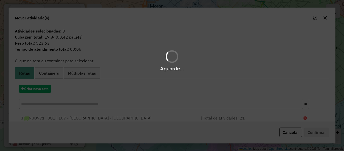
click at [40, 88] on hb-app "Aguarde... Pop-up bloqueado! Seu navegador bloqueou automáticamente a abertura …" at bounding box center [172, 75] width 344 height 151
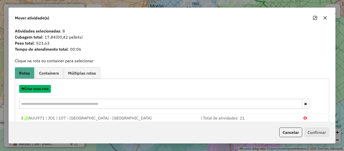
click at [40, 88] on button "Criar nova rota" at bounding box center [35, 89] width 32 height 8
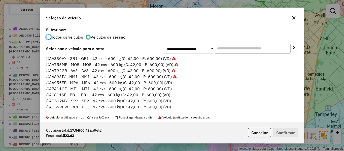
click at [145, 82] on label "AA955EB - MR6 - MR6 - 42 cxs - 600 kg (C: 42,00 - P: 600,00) (VD)" at bounding box center [109, 83] width 126 height 6
click at [279, 132] on button "Confirmar" at bounding box center [285, 133] width 25 height 10
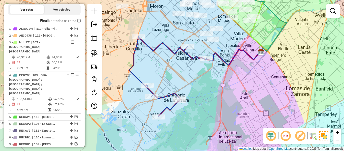
click at [171, 50] on icon at bounding box center [168, 76] width 78 height 81
select select "**********"
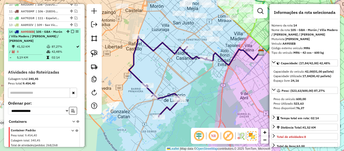
click at [72, 30] on em at bounding box center [72, 31] width 3 height 3
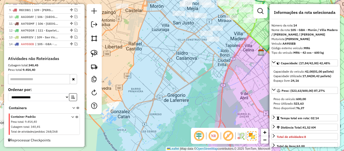
scroll to position [293, 0]
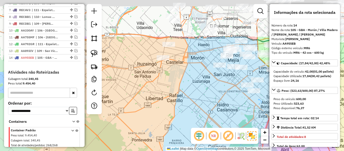
drag, startPoint x: 207, startPoint y: 64, endPoint x: 189, endPoint y: 86, distance: 28.2
click at [248, 113] on div "Janela de atendimento Grade de atendimento Capacidade Transportadoras Veículos …" at bounding box center [172, 75] width 344 height 151
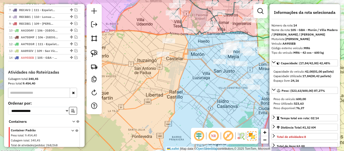
drag, startPoint x: 190, startPoint y: 89, endPoint x: 216, endPoint y: 91, distance: 25.7
click at [216, 91] on div "Janela de atendimento Grade de atendimento Capacidade Transportadoras Veículos …" at bounding box center [172, 75] width 344 height 151
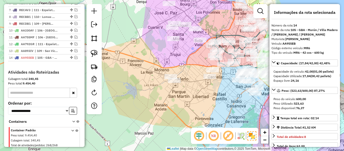
drag, startPoint x: 211, startPoint y: 91, endPoint x: 196, endPoint y: 91, distance: 14.9
click at [197, 91] on div "Janela de atendimento Grade de atendimento Capacidade Transportadoras Veículos …" at bounding box center [172, 75] width 344 height 151
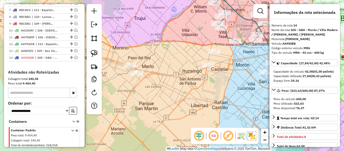
drag, startPoint x: 207, startPoint y: 94, endPoint x: 227, endPoint y: 94, distance: 20.4
click at [227, 94] on div "Janela de atendimento Grade de atendimento Capacidade Transportadoras Veículos …" at bounding box center [172, 75] width 344 height 151
drag, startPoint x: 230, startPoint y: 93, endPoint x: 218, endPoint y: 97, distance: 13.2
click at [218, 97] on div "Janela de atendimento Grade de atendimento Capacidade Transportadoras Veículos …" at bounding box center [172, 75] width 344 height 151
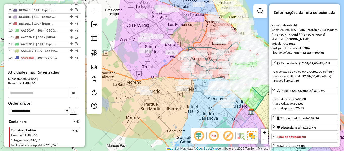
drag, startPoint x: 220, startPoint y: 95, endPoint x: 214, endPoint y: 95, distance: 6.0
click at [214, 95] on div "Janela de atendimento Grade de atendimento Capacidade Transportadoras Veículos …" at bounding box center [172, 75] width 344 height 151
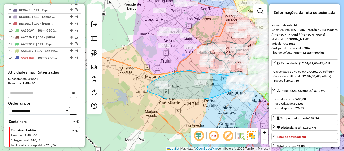
drag, startPoint x: 214, startPoint y: 97, endPoint x: 234, endPoint y: 95, distance: 21.0
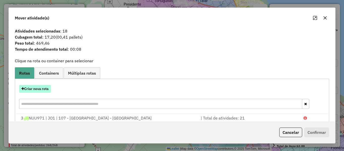
click at [48, 91] on button "Criar nova rota" at bounding box center [35, 89] width 32 height 8
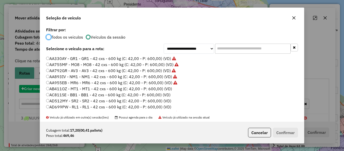
scroll to position [3, 2]
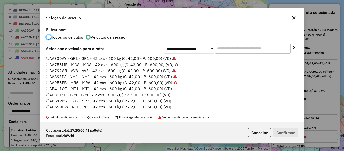
click at [164, 87] on label "AB411OZ - MT1 - MT1 - 42 cxs - 600 kg (C: 42,00 - P: 600,00) (VD)" at bounding box center [109, 89] width 126 height 6
click at [283, 134] on button "Confirmar" at bounding box center [285, 133] width 25 height 10
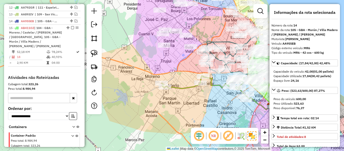
scroll to position [330, 0]
click at [188, 86] on icon at bounding box center [202, 83] width 83 height 14
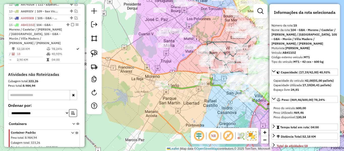
scroll to position [335, 0]
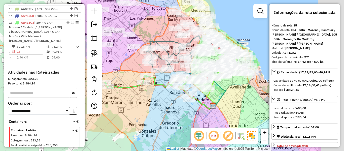
drag, startPoint x: 143, startPoint y: 101, endPoint x: 133, endPoint y: 101, distance: 9.3
click at [133, 101] on div "Janela de atendimento Grade de atendimento Capacidade Transportadoras Veículos …" at bounding box center [172, 75] width 344 height 151
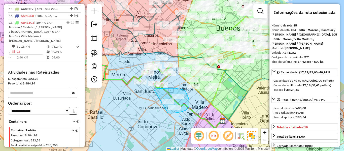
drag, startPoint x: 154, startPoint y: 89, endPoint x: 149, endPoint y: 99, distance: 11.3
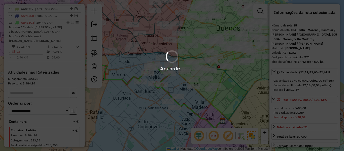
select select "**********"
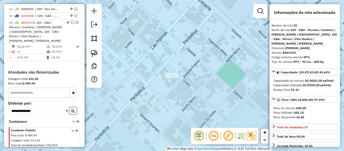
select select "**********"
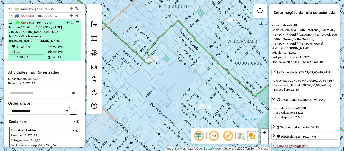
click at [71, 21] on em at bounding box center [72, 22] width 3 height 3
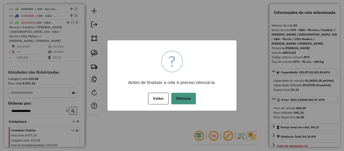
click at [181, 95] on button "Otimizar" at bounding box center [183, 99] width 25 height 12
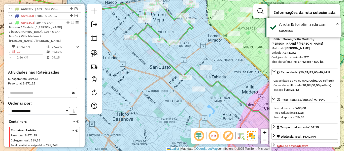
click at [195, 70] on icon at bounding box center [238, 98] width 109 height 63
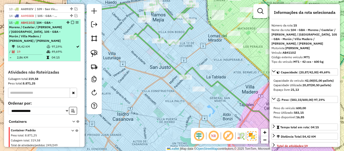
click at [71, 21] on em at bounding box center [72, 22] width 3 height 3
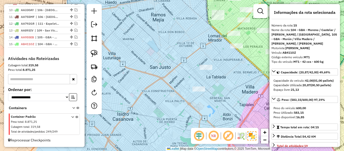
scroll to position [300, 0]
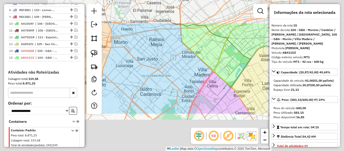
click at [196, 75] on div "Janela de atendimento Grade de atendimento Capacidade Transportadoras Veículos …" at bounding box center [172, 75] width 344 height 151
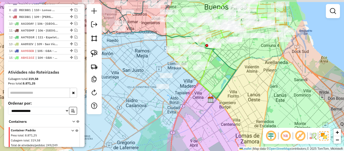
drag, startPoint x: 204, startPoint y: 78, endPoint x: 191, endPoint y: 88, distance: 16.2
click at [191, 87] on div "Janela de atendimento Grade de atendimento Capacidade Transportadoras Veículos …" at bounding box center [172, 75] width 344 height 151
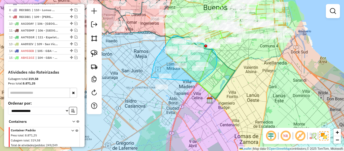
drag, startPoint x: 201, startPoint y: 81, endPoint x: 158, endPoint y: 108, distance: 50.2
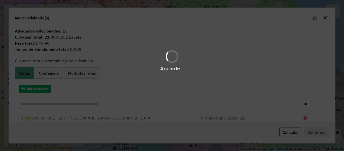
click at [37, 90] on div "Aguarde..." at bounding box center [172, 75] width 344 height 151
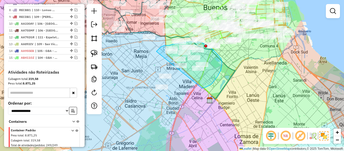
drag, startPoint x: 221, startPoint y: 71, endPoint x: 153, endPoint y: 106, distance: 76.0
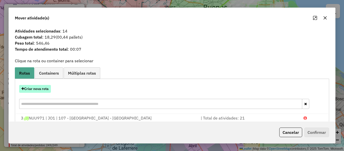
click at [45, 89] on button "Criar nova rota" at bounding box center [35, 89] width 32 height 8
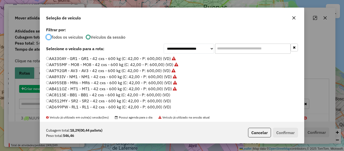
scroll to position [3, 2]
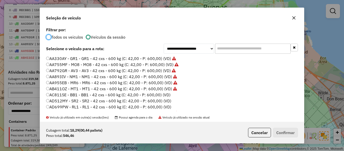
click at [161, 93] on label "AC811SE - BB1 - BB1 - 42 cxs - 600 kg (C: 42,00 - P: 600,00) (VD)" at bounding box center [108, 95] width 124 height 6
click at [288, 136] on button "Confirmar" at bounding box center [285, 133] width 25 height 10
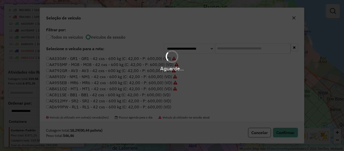
scroll to position [335, 0]
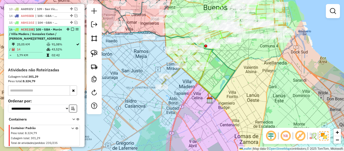
click at [71, 28] on em at bounding box center [72, 29] width 3 height 3
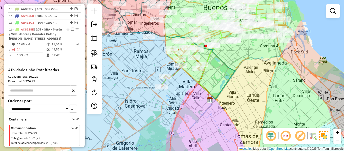
scroll to position [306, 0]
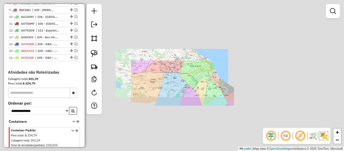
click at [179, 85] on div "Janela de atendimento Grade de atendimento Capacidade Transportadoras Veículos …" at bounding box center [172, 75] width 344 height 151
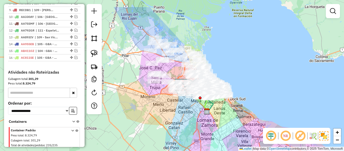
drag, startPoint x: 215, startPoint y: 33, endPoint x: 230, endPoint y: 55, distance: 26.8
click at [230, 55] on div "Janela de atendimento Grade de atendimento Capacidade Transportadoras Veículos …" at bounding box center [172, 75] width 344 height 151
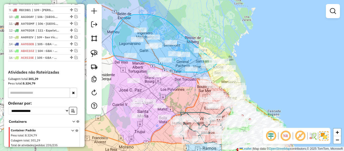
drag, startPoint x: 178, startPoint y: 32, endPoint x: 216, endPoint y: 42, distance: 40.0
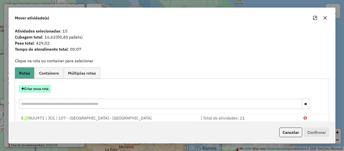
click at [45, 90] on button "Criar nova rota" at bounding box center [35, 89] width 32 height 8
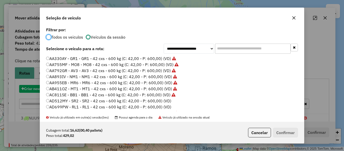
scroll to position [3, 2]
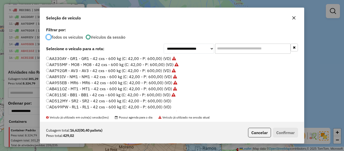
click at [164, 101] on label "AD512MY - SR2 - SR2 - 42 cxs - 600 kg (C: 42,00 - P: 600,00) (VD)" at bounding box center [108, 101] width 125 height 6
click at [286, 133] on button "Confirmar" at bounding box center [285, 133] width 25 height 10
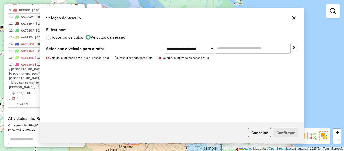
scroll to position [335, 0]
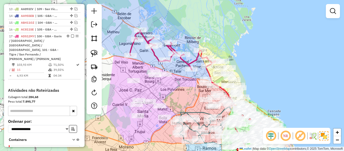
click at [195, 60] on icon at bounding box center [172, 50] width 85 height 40
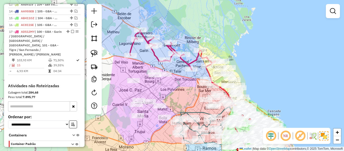
select select "**********"
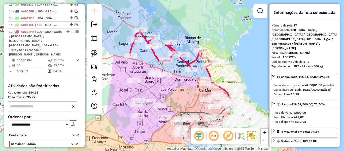
scroll to position [344, 0]
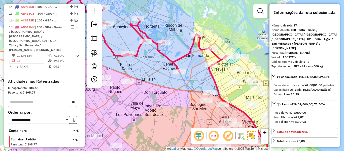
drag, startPoint x: 225, startPoint y: 64, endPoint x: 220, endPoint y: 51, distance: 14.5
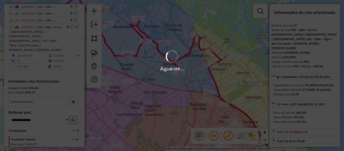
select select "**********"
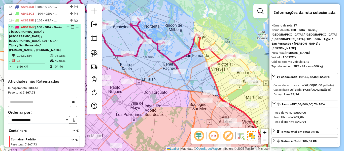
click at [72, 25] on em at bounding box center [72, 26] width 3 height 3
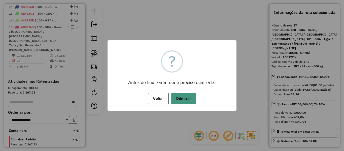
drag, startPoint x: 178, startPoint y: 95, endPoint x: 184, endPoint y: 98, distance: 7.0
click at [178, 95] on button "Otimizar" at bounding box center [183, 99] width 25 height 12
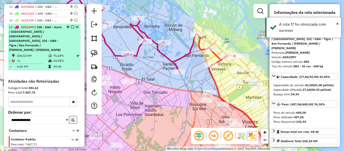
click at [72, 25] on em at bounding box center [72, 26] width 3 height 3
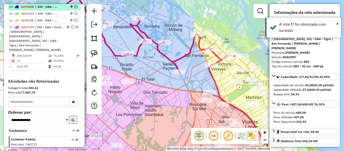
scroll to position [313, 0]
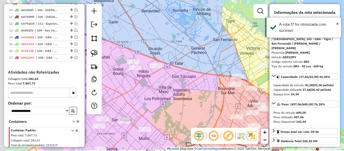
drag, startPoint x: 170, startPoint y: 49, endPoint x: 190, endPoint y: 42, distance: 20.4
click at [190, 42] on div "Janela de atendimento Grade de atendimento Capacidade Transportadoras Veículos …" at bounding box center [172, 75] width 344 height 151
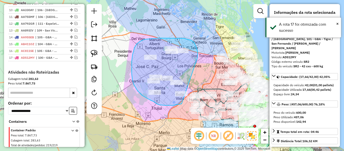
drag, startPoint x: 197, startPoint y: 58, endPoint x: 182, endPoint y: 102, distance: 47.3
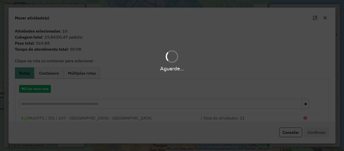
click at [45, 88] on hb-app "Aguarde... Pop-up bloqueado! Seu navegador bloqueou automáticamente a abertura …" at bounding box center [172, 75] width 344 height 151
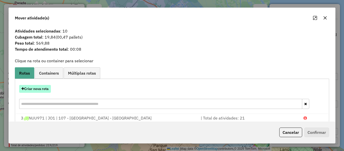
click at [44, 88] on button "Criar nova rota" at bounding box center [35, 89] width 32 height 8
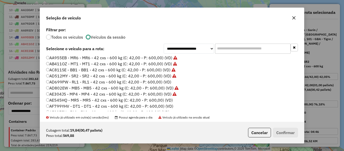
scroll to position [25, 0]
click at [164, 80] on label "AD699PW - RL1 - RL1 - 42 cxs - 600 kg (C: 42,00 - P: 600,00) (VD)" at bounding box center [108, 82] width 125 height 6
drag, startPoint x: 279, startPoint y: 129, endPoint x: 234, endPoint y: 111, distance: 48.5
click at [279, 129] on button "Confirmar" at bounding box center [285, 133] width 25 height 10
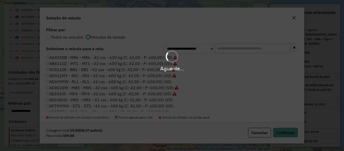
scroll to position [346, 0]
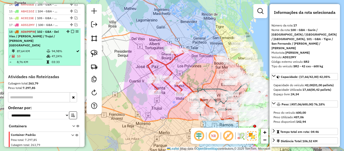
click at [72, 30] on em at bounding box center [72, 31] width 3 height 3
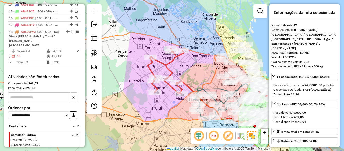
scroll to position [320, 0]
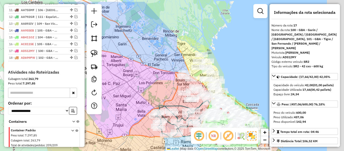
drag, startPoint x: 175, startPoint y: 86, endPoint x: 156, endPoint y: 86, distance: 19.2
click at [136, 103] on div "Janela de atendimento Grade de atendimento Capacidade Transportadoras Veículos …" at bounding box center [172, 75] width 344 height 151
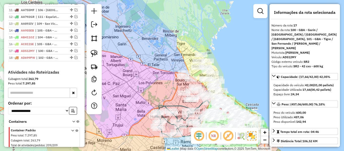
drag, startPoint x: 116, startPoint y: 85, endPoint x: 139, endPoint y: 76, distance: 24.2
click at [112, 84] on div "Janela de atendimento Grade de atendimento Capacidade Transportadoras Veículos …" at bounding box center [172, 75] width 344 height 151
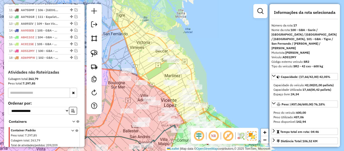
drag, startPoint x: 204, startPoint y: 66, endPoint x: 209, endPoint y: 66, distance: 5.0
click at [206, 66] on div "Janela de atendimento Grade de atendimento Capacidade Transportadoras Veículos …" at bounding box center [172, 75] width 344 height 151
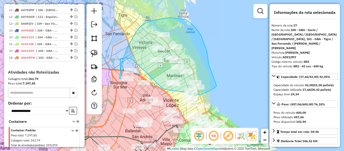
drag, startPoint x: 209, startPoint y: 64, endPoint x: 221, endPoint y: 78, distance: 18.4
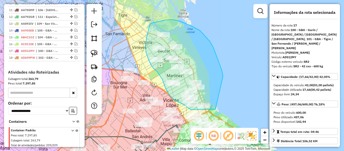
drag, startPoint x: 210, startPoint y: 42, endPoint x: 221, endPoint y: 106, distance: 65.7
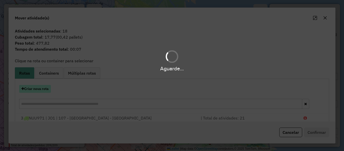
click at [37, 90] on button "Criar nova rota" at bounding box center [35, 89] width 32 height 8
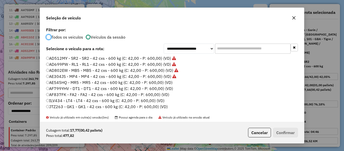
scroll to position [50, 0]
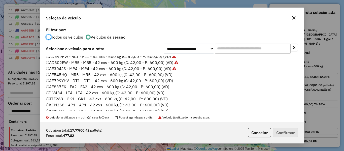
click at [167, 72] on label "AE545HQ - MR5 - MR5 - 42 cxs - 600 kg (C: 42,00 - P: 600,00) (VD)" at bounding box center [109, 75] width 126 height 6
click at [285, 134] on button "Confirmar" at bounding box center [285, 133] width 25 height 10
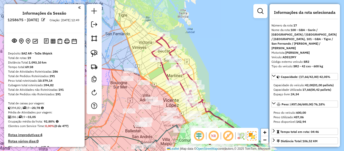
select select "**********"
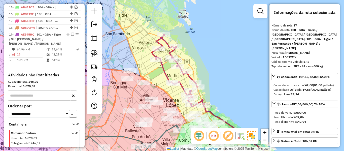
click at [190, 80] on icon at bounding box center [178, 70] width 52 height 73
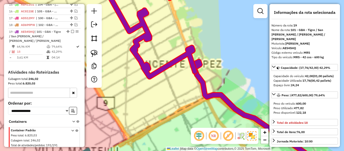
click at [213, 72] on div "Janela de atendimento Grade de atendimento Capacidade Transportadoras Veículos …" at bounding box center [172, 75] width 344 height 151
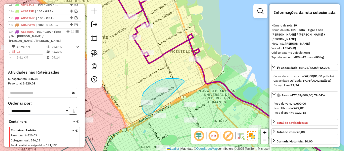
drag, startPoint x: 180, startPoint y: 79, endPoint x: 150, endPoint y: 115, distance: 46.5
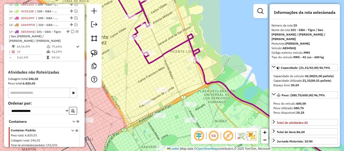
select select "**********"
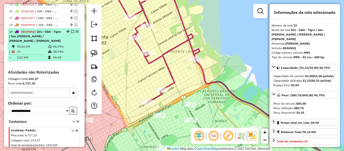
click at [71, 30] on em at bounding box center [72, 31] width 3 height 3
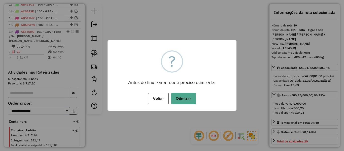
click at [72, 19] on div "× ? Antes de finalizar a rota é preciso otimizá-la. Voltar No Otimizar" at bounding box center [172, 75] width 344 height 151
click at [187, 98] on button "Otimizar" at bounding box center [183, 99] width 25 height 12
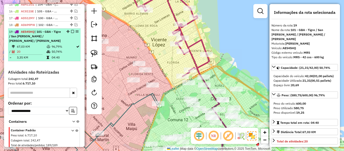
click at [72, 30] on em at bounding box center [72, 31] width 3 height 3
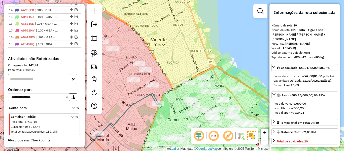
scroll to position [327, 0]
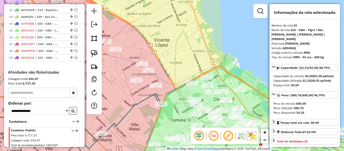
drag, startPoint x: 146, startPoint y: 29, endPoint x: 189, endPoint y: 37, distance: 43.9
click at [188, 36] on div "Janela de atendimento Grade de atendimento Capacidade Transportadoras Veículos …" at bounding box center [172, 75] width 344 height 151
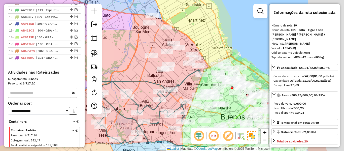
click at [191, 37] on div "Janela de atendimento Grade de atendimento Capacidade Transportadoras Veículos …" at bounding box center [172, 75] width 344 height 151
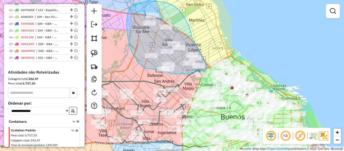
drag, startPoint x: 191, startPoint y: 35, endPoint x: 205, endPoint y: 64, distance: 32.4
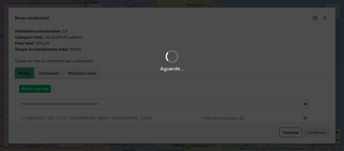
click at [41, 86] on div "Aguarde..." at bounding box center [172, 75] width 344 height 151
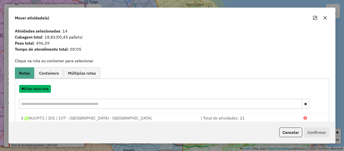
click at [41, 86] on button "Criar nova rota" at bounding box center [35, 89] width 32 height 8
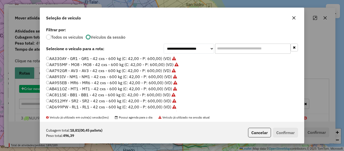
click at [41, 86] on div "**********" at bounding box center [172, 75] width 344 height 151
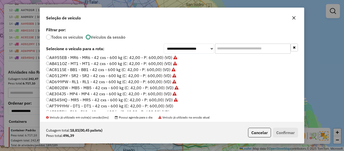
scroll to position [50, 0]
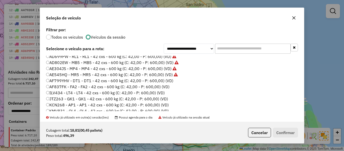
click at [171, 80] on label "AF799YHV - DT1 - DT1 - 42 cxs - 600 kg (C: 42,00 - P: 600,00) (VD)" at bounding box center [109, 81] width 127 height 6
click at [295, 132] on button "Confirmar" at bounding box center [285, 133] width 25 height 10
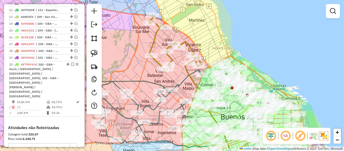
scroll to position [353, 0]
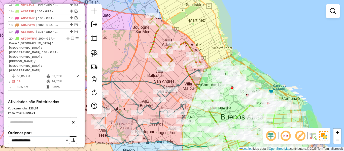
click at [187, 43] on icon at bounding box center [174, 42] width 53 height 55
select select "**********"
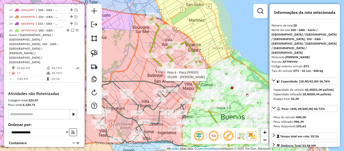
scroll to position [369, 0]
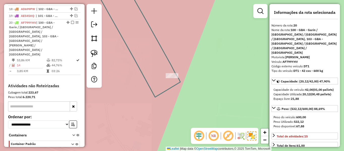
select select "**********"
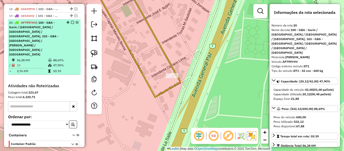
click at [72, 21] on em at bounding box center [72, 22] width 3 height 3
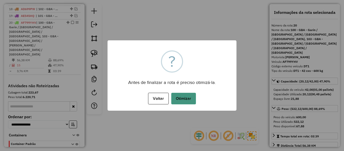
click at [184, 95] on button "Otimizar" at bounding box center [183, 99] width 25 height 12
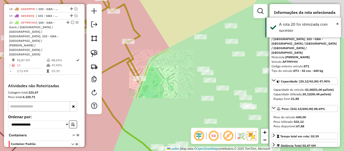
drag, startPoint x: 135, startPoint y: 88, endPoint x: 165, endPoint y: 87, distance: 30.2
click at [165, 87] on div "Janela de atendimento Grade de atendimento Capacidade Transportadoras Veículos …" at bounding box center [172, 75] width 344 height 151
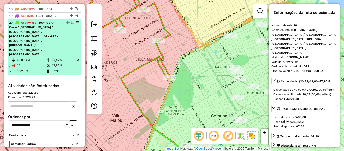
click at [72, 21] on em at bounding box center [72, 22] width 3 height 3
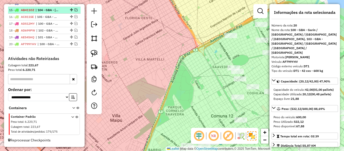
scroll to position [334, 0]
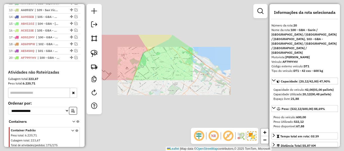
drag, startPoint x: 142, startPoint y: 54, endPoint x: 139, endPoint y: 57, distance: 3.7
click at [142, 54] on div "Janela de atendimento Grade de atendimento Capacidade Transportadoras Veículos …" at bounding box center [172, 75] width 344 height 151
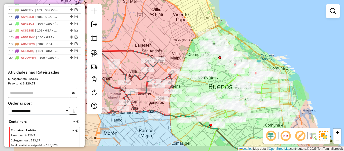
drag, startPoint x: 153, startPoint y: 53, endPoint x: 245, endPoint y: 36, distance: 93.3
click at [245, 36] on div "Janela de atendimento Grade de atendimento Capacidade Transportadoras Veículos …" at bounding box center [172, 75] width 344 height 151
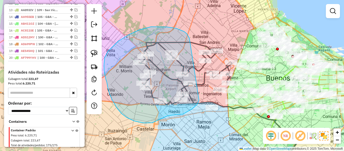
drag, startPoint x: 189, startPoint y: 38, endPoint x: 197, endPoint y: 99, distance: 61.2
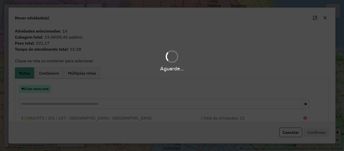
click at [47, 89] on hb-app "Aguarde... Pop-up bloqueado! Seu navegador bloqueou automáticamente a abertura …" at bounding box center [172, 75] width 344 height 151
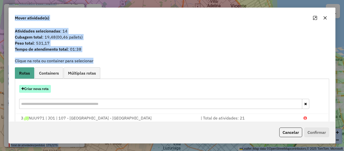
click at [47, 89] on button "Criar nova rota" at bounding box center [35, 89] width 32 height 8
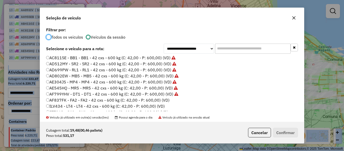
scroll to position [76, 0]
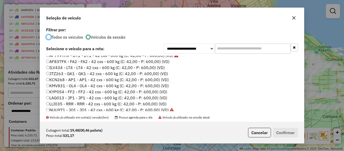
click at [160, 64] on label "ILV434 - LT4 - LT4 - 42 cxs - 600 kg (C: 42,00 - P: 600,00) (VD)" at bounding box center [105, 67] width 119 height 6
click at [163, 62] on label "AF837FK - FA2 - FA2 - 42 cxs - 600 kg (C: 42,00 - P: 600,00) (VD)" at bounding box center [107, 61] width 123 height 6
click at [280, 130] on button "Confirmar" at bounding box center [285, 133] width 25 height 10
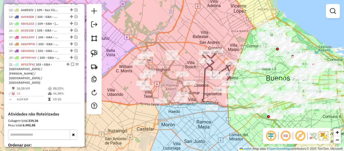
scroll to position [366, 0]
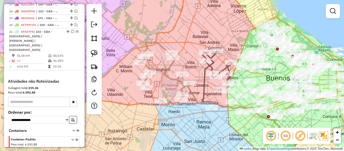
click at [170, 68] on icon at bounding box center [164, 74] width 50 height 62
select select "**********"
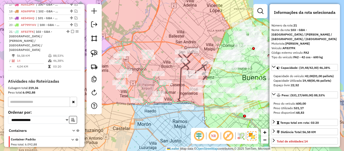
drag, startPoint x: 191, startPoint y: 63, endPoint x: 167, endPoint y: 62, distance: 23.9
click at [167, 62] on div "Janela de atendimento Grade de atendimento Capacidade Transportadoras Veículos …" at bounding box center [172, 75] width 344 height 151
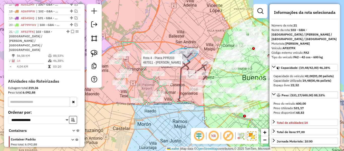
drag, startPoint x: 167, startPoint y: 62, endPoint x: 175, endPoint y: 68, distance: 9.3
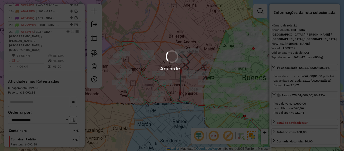
select select "**********"
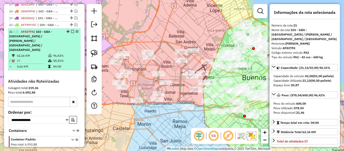
click at [71, 30] on em at bounding box center [72, 31] width 3 height 3
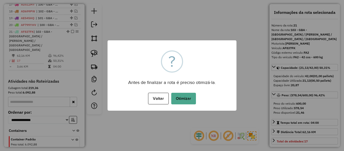
click at [142, 48] on div "× ? Antes de finalizar a rota é preciso otimizá-la. Voltar No Otimizar" at bounding box center [172, 75] width 129 height 70
drag, startPoint x: 181, startPoint y: 93, endPoint x: 182, endPoint y: 96, distance: 2.6
click at [181, 94] on button "Otimizar" at bounding box center [183, 99] width 25 height 12
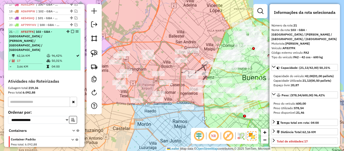
click at [71, 30] on em at bounding box center [72, 31] width 3 height 3
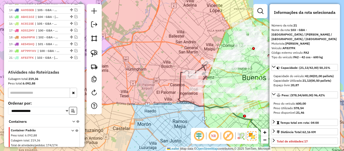
click at [205, 68] on icon at bounding box center [198, 71] width 20 height 21
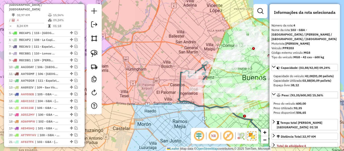
scroll to position [236, 0]
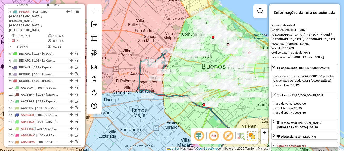
drag, startPoint x: 190, startPoint y: 60, endPoint x: 149, endPoint y: 50, distance: 42.5
click at [150, 49] on div "Janela de atendimento Grade de atendimento Capacidade Transportadoras Veículos …" at bounding box center [172, 75] width 344 height 151
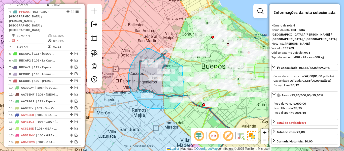
drag, startPoint x: 129, startPoint y: 74, endPoint x: 183, endPoint y: 64, distance: 54.8
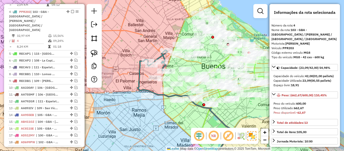
select select "**********"
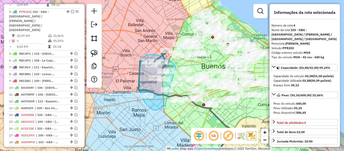
drag, startPoint x: 156, startPoint y: 55, endPoint x: 165, endPoint y: 105, distance: 50.4
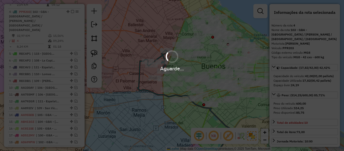
select select "**********"
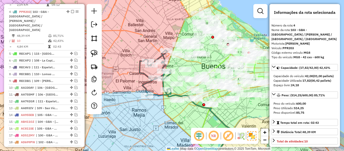
click at [163, 57] on icon at bounding box center [155, 73] width 31 height 46
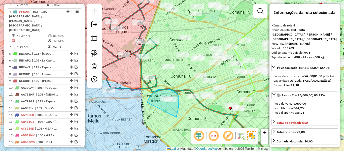
drag, startPoint x: 179, startPoint y: 103, endPoint x: 153, endPoint y: 106, distance: 26.1
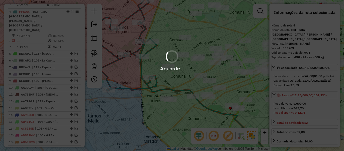
select select "**********"
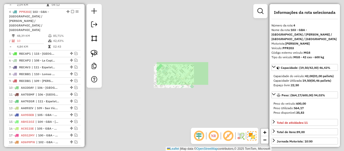
select select "**********"
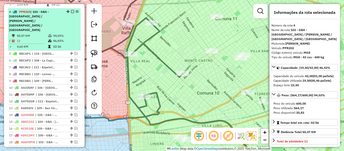
click at [71, 10] on em at bounding box center [72, 11] width 3 height 3
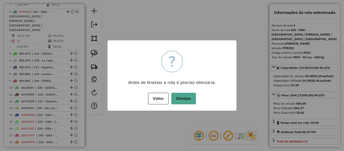
click at [199, 98] on div "Voltar No Otimizar" at bounding box center [172, 98] width 129 height 14
click at [190, 101] on button "Otimizar" at bounding box center [183, 99] width 25 height 12
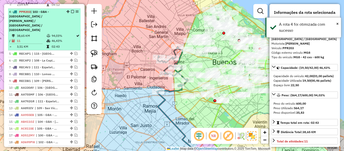
click at [71, 10] on em at bounding box center [72, 11] width 3 height 3
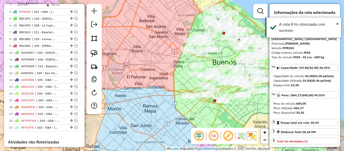
scroll to position [210, 0]
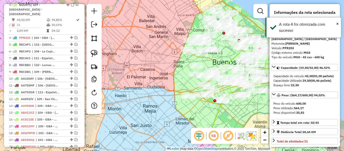
click at [154, 67] on div "Janela de atendimento Grade de atendimento Capacidade Transportadoras Veículos …" at bounding box center [172, 75] width 344 height 151
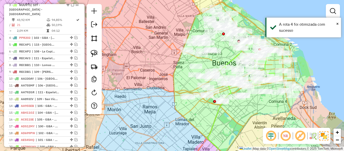
drag, startPoint x: 163, startPoint y: 61, endPoint x: 139, endPoint y: 98, distance: 44.9
click at [139, 98] on div "Janela de atendimento Grade de atendimento Capacidade Transportadoras Veículos …" at bounding box center [172, 75] width 344 height 151
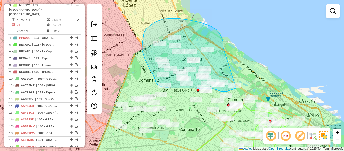
drag, startPoint x: 223, startPoint y: 47, endPoint x: 252, endPoint y: 80, distance: 43.4
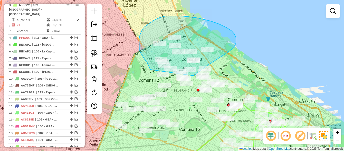
drag, startPoint x: 234, startPoint y: 46, endPoint x: 151, endPoint y: 70, distance: 87.1
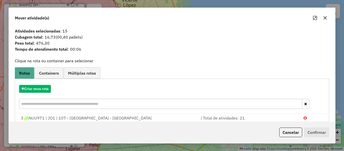
click at [47, 87] on hb-app "Aguarde... Pop-up bloqueado! Seu navegador bloqueou automáticamente a abertura …" at bounding box center [172, 75] width 344 height 151
click at [47, 87] on button "Criar nova rota" at bounding box center [35, 89] width 32 height 8
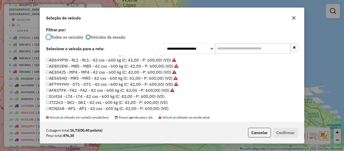
scroll to position [76, 0]
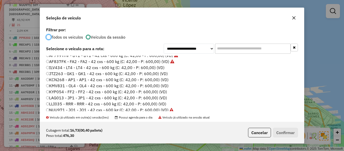
click at [158, 67] on label "ILV434 - LT4 - LT4 - 42 cxs - 600 kg (C: 42,00 - P: 600,00) (VD)" at bounding box center [105, 67] width 118 height 6
click at [281, 127] on div "Cubagem total: 16,73 (00,40 pallets) Peso total: 476,30 Cancelar Confirmar" at bounding box center [172, 133] width 264 height 22
click at [279, 129] on button "Confirmar" at bounding box center [285, 133] width 25 height 10
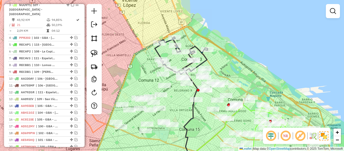
click at [205, 60] on icon at bounding box center [181, 55] width 53 height 37
select select "**********"
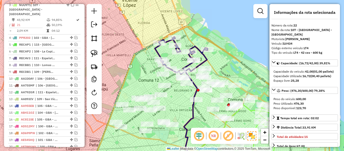
scroll to position [343, 0]
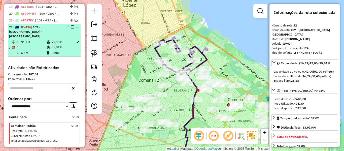
click at [71, 25] on em at bounding box center [72, 26] width 3 height 3
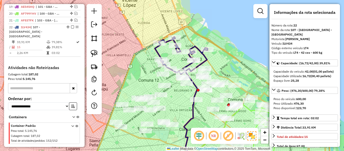
scroll to position [321, 0]
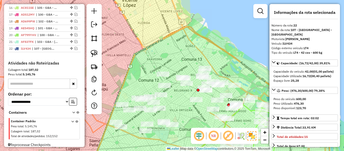
click at [258, 49] on div "Janela de atendimento Grade de atendimento Capacidade Transportadoras Veículos …" at bounding box center [172, 75] width 344 height 151
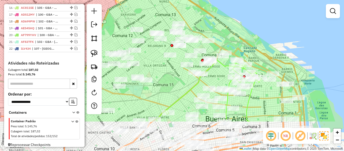
drag, startPoint x: 252, startPoint y: 42, endPoint x: 234, endPoint y: 33, distance: 19.9
click at [237, 13] on div "Janela de atendimento Grade de atendimento Capacidade Transportadoras Veículos …" at bounding box center [172, 75] width 344 height 151
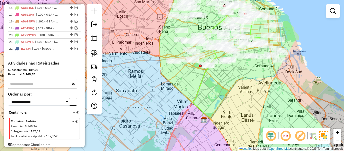
drag, startPoint x: 294, startPoint y: 93, endPoint x: 279, endPoint y: 122, distance: 32.9
click at [280, 123] on div "Janela de atendimento Grade de atendimento Capacidade Transportadoras Veículos …" at bounding box center [172, 75] width 344 height 151
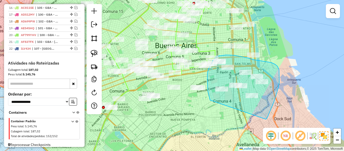
drag, startPoint x: 266, startPoint y: 119, endPoint x: 213, endPoint y: 102, distance: 55.8
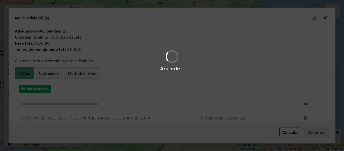
click at [38, 89] on div "Aguarde..." at bounding box center [172, 75] width 344 height 151
click at [38, 89] on button "Criar nova rota" at bounding box center [35, 89] width 32 height 8
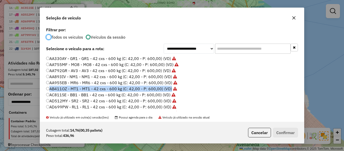
click at [38, 89] on div "**********" at bounding box center [172, 75] width 344 height 151
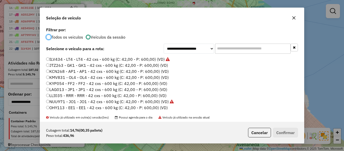
scroll to position [76, 0]
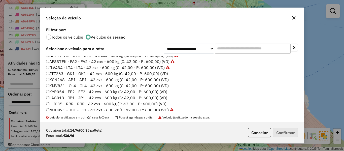
click at [165, 73] on label "JTZ263 - GK1 - GK1 - 42 cxs - 600 kg (C: 42,00 - P: 600,00) (VD)" at bounding box center [107, 74] width 122 height 6
click at [289, 132] on button "Confirmar" at bounding box center [285, 133] width 25 height 10
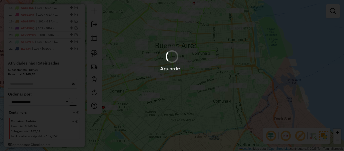
scroll to position [343, 0]
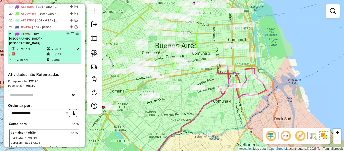
click at [72, 32] on em at bounding box center [72, 33] width 3 height 3
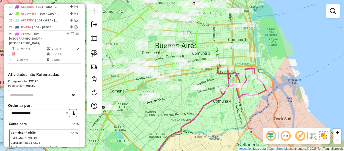
scroll to position [328, 0]
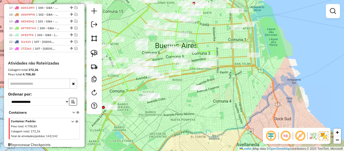
drag, startPoint x: 225, startPoint y: 76, endPoint x: 232, endPoint y: 81, distance: 8.3
click at [229, 79] on div "Rota 3 - Placa NUU971 543632 - Pablo Schiavo Janela de atendimento Grade de ate…" at bounding box center [172, 75] width 344 height 151
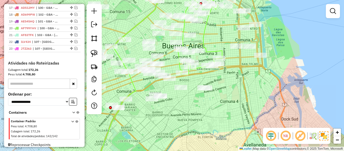
drag, startPoint x: 222, startPoint y: 98, endPoint x: 278, endPoint y: 93, distance: 55.4
click at [285, 91] on div "Janela de atendimento Grade de atendimento Capacidade Transportadoras Veículos …" at bounding box center [172, 75] width 344 height 151
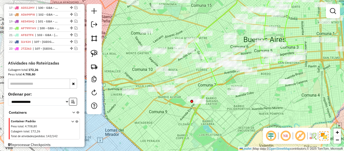
drag, startPoint x: 206, startPoint y: 80, endPoint x: 228, endPoint y: 84, distance: 22.5
click at [228, 84] on div "Janela de atendimento Grade de atendimento Capacidade Transportadoras Veículos …" at bounding box center [172, 75] width 344 height 151
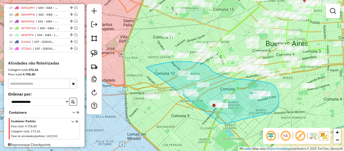
drag, startPoint x: 224, startPoint y: 123, endPoint x: 154, endPoint y: 120, distance: 69.3
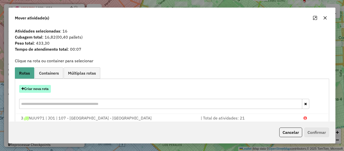
click at [44, 89] on button "Criar nova rota" at bounding box center [35, 89] width 32 height 8
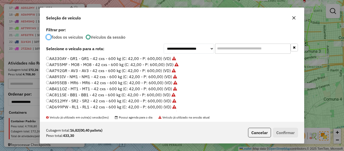
scroll to position [3, 2]
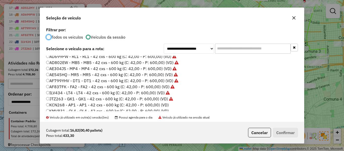
click at [163, 108] on label "KMV831 - OL4 - OL4 - 42 cxs - 600 kg (C: 42,00 - P: 600,00) (VD)" at bounding box center [107, 111] width 123 height 6
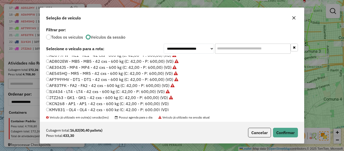
click at [163, 103] on label "KCN268 - AP1 - AP1 - 42 cxs - 600 kg (C: 42,00 - P: 600,00) (VD)" at bounding box center [107, 103] width 123 height 6
drag, startPoint x: 282, startPoint y: 130, endPoint x: 293, endPoint y: 131, distance: 10.8
click at [284, 131] on button "Confirmar" at bounding box center [285, 133] width 25 height 10
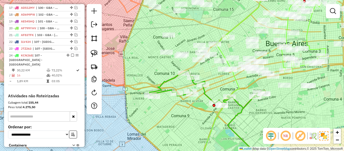
scroll to position [343, 0]
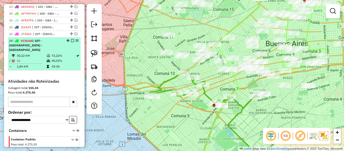
click at [71, 39] on em at bounding box center [72, 40] width 3 height 3
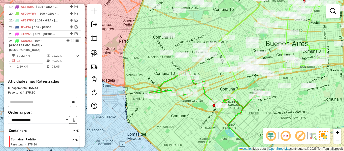
scroll to position [335, 0]
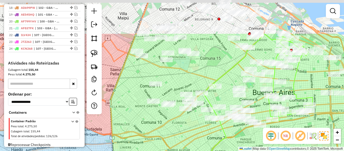
drag, startPoint x: 189, startPoint y: 111, endPoint x: 183, endPoint y: 129, distance: 18.8
click at [183, 131] on div "Janela de atendimento Grade de atendimento Capacidade Transportadoras Veículos …" at bounding box center [172, 75] width 344 height 151
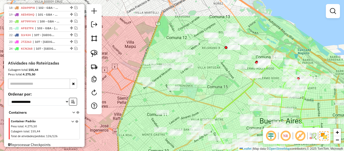
click at [216, 108] on div "Janela de atendimento Grade de atendimento Capacidade Transportadoras Veículos …" at bounding box center [172, 75] width 344 height 151
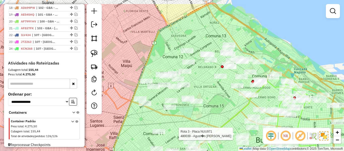
drag, startPoint x: 221, startPoint y: 95, endPoint x: 219, endPoint y: 100, distance: 5.5
click at [219, 100] on div "Rota 3 - Placa NUU971 480039 - Agust�n Castro Janela de atendimento Grade de at…" at bounding box center [172, 75] width 344 height 151
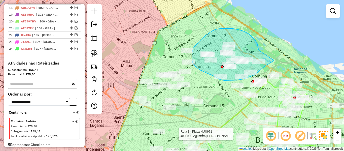
drag, startPoint x: 255, startPoint y: 40, endPoint x: 274, endPoint y: 60, distance: 28.0
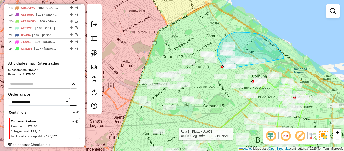
drag, startPoint x: 256, startPoint y: 33, endPoint x: 233, endPoint y: 73, distance: 45.6
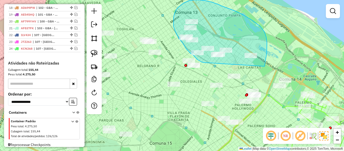
drag, startPoint x: 264, startPoint y: 66, endPoint x: 209, endPoint y: 63, distance: 55.5
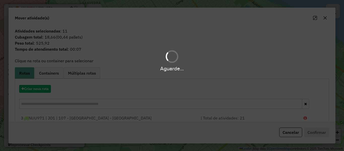
click at [45, 90] on div "Aguarde..." at bounding box center [172, 75] width 344 height 151
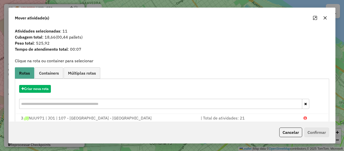
click at [45, 90] on hb-app "Aguarde... Pop-up bloqueado! Seu navegador bloqueou automáticamente a abertura …" at bounding box center [172, 75] width 344 height 151
click at [45, 90] on button "Criar nova rota" at bounding box center [35, 89] width 32 height 8
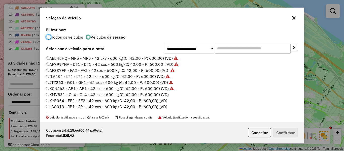
scroll to position [76, 0]
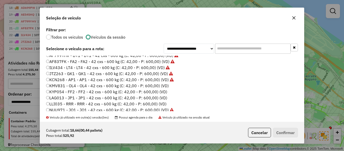
drag, startPoint x: 164, startPoint y: 85, endPoint x: 243, endPoint y: 123, distance: 87.6
click at [164, 85] on label "KMV831 - OL4 - OL4 - 42 cxs - 600 kg (C: 42,00 - P: 600,00) (VD)" at bounding box center [107, 86] width 123 height 6
click at [284, 131] on button "Confirmar" at bounding box center [285, 133] width 25 height 10
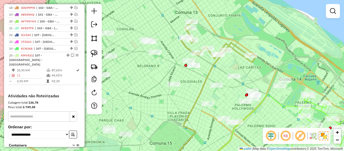
scroll to position [343, 0]
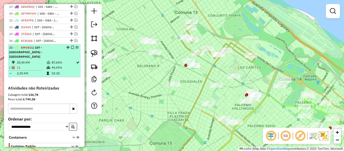
click at [72, 46] on em at bounding box center [72, 47] width 3 height 3
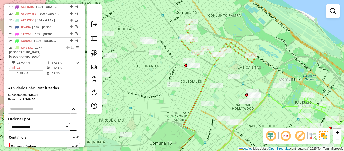
scroll to position [342, 0]
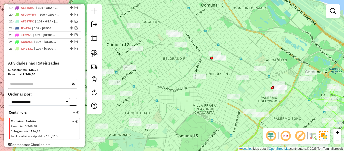
drag, startPoint x: 222, startPoint y: 74, endPoint x: 243, endPoint y: 71, distance: 21.1
click at [243, 71] on div "Rota 3 - Placa NUU971 480039 - Agust�n Castro Janela de atendimento Grade de at…" at bounding box center [172, 75] width 344 height 151
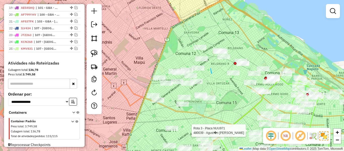
drag, startPoint x: 211, startPoint y: 68, endPoint x: 217, endPoint y: 69, distance: 6.3
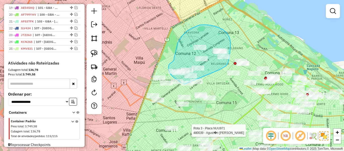
drag, startPoint x: 220, startPoint y: 70, endPoint x: 221, endPoint y: 86, distance: 16.6
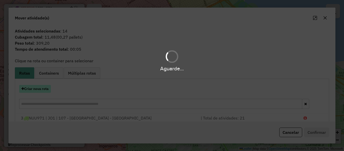
click at [42, 91] on button "Criar nova rota" at bounding box center [35, 89] width 32 height 8
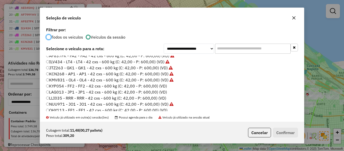
scroll to position [101, 0]
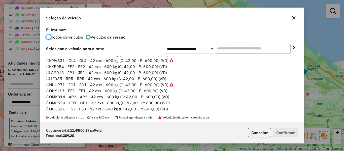
click at [163, 65] on label "KYP054 - FF2 - FF2 - 42 cxs - 600 kg (C: 42,00 - P: 600,00) (VD)" at bounding box center [106, 66] width 121 height 6
click at [285, 133] on button "Confirmar" at bounding box center [285, 133] width 25 height 10
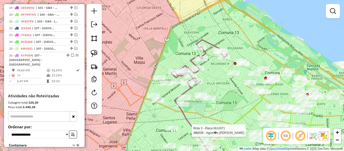
scroll to position [343, 0]
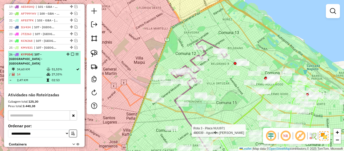
click at [71, 53] on em at bounding box center [72, 54] width 3 height 3
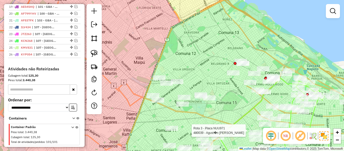
drag, startPoint x: 219, startPoint y: 106, endPoint x: 227, endPoint y: 85, distance: 21.7
click at [227, 83] on div "Rota 3 - Placa NUU971 480039 - Agust�n Castro Janela de atendimento Grade de at…" at bounding box center [172, 75] width 344 height 151
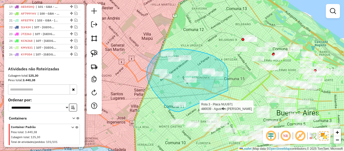
drag, startPoint x: 228, startPoint y: 70, endPoint x: 185, endPoint y: 109, distance: 57.9
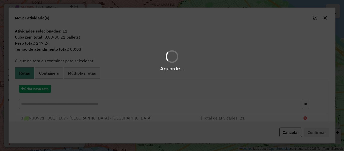
click at [36, 87] on div "Aguarde..." at bounding box center [172, 75] width 344 height 151
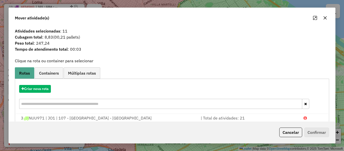
click at [37, 87] on hb-app "Aguarde... Pop-up bloqueado! Seu navegador bloqueou automáticamente a abertura …" at bounding box center [172, 75] width 344 height 151
click at [38, 88] on button "Criar nova rota" at bounding box center [35, 89] width 32 height 8
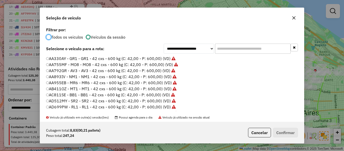
scroll to position [3, 2]
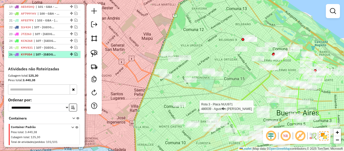
click at [75, 53] on em at bounding box center [76, 54] width 3 height 3
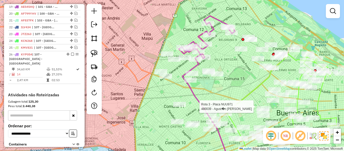
click at [222, 59] on div "Rota 3 - Placa NUU971 480039 - Agust�n Castro Janela de atendimento Grade de at…" at bounding box center [172, 75] width 344 height 151
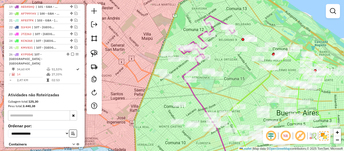
drag, startPoint x: 223, startPoint y: 59, endPoint x: 212, endPoint y: 65, distance: 12.2
click at [212, 65] on div "Janela de atendimento Grade de atendimento Capacidade Transportadoras Veículos …" at bounding box center [172, 75] width 344 height 151
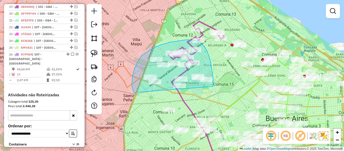
drag, startPoint x: 210, startPoint y: 60, endPoint x: 151, endPoint y: 101, distance: 71.4
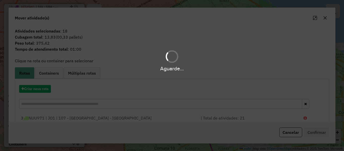
click at [39, 88] on div "Aguarde..." at bounding box center [172, 75] width 344 height 151
click at [39, 88] on button "Criar nova rota" at bounding box center [35, 89] width 32 height 8
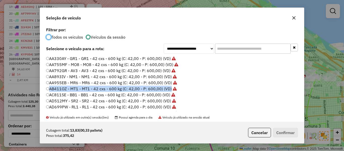
click at [39, 88] on div "**********" at bounding box center [172, 75] width 344 height 151
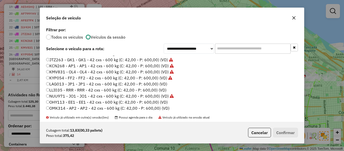
scroll to position [101, 0]
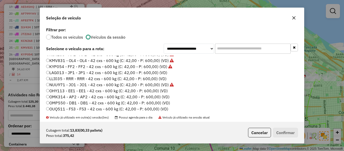
click at [156, 70] on label "LAG013 - JP1 - JP1 - 42 cxs - 600 kg (C: 42,00 - P: 600,00) (VD)" at bounding box center [106, 73] width 121 height 6
click at [285, 133] on button "Confirmar" at bounding box center [285, 133] width 25 height 10
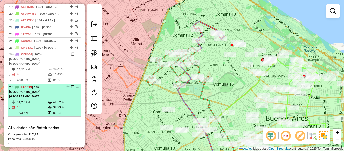
drag, startPoint x: 73, startPoint y: 76, endPoint x: 72, endPoint y: 79, distance: 2.9
click at [73, 85] on div "27 - LAG013 | 107 - Ciudad Autónoma de Buenos Aires - CABA" at bounding box center [44, 92] width 71 height 14
select select "**********"
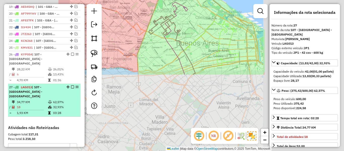
click at [72, 85] on em at bounding box center [72, 86] width 3 height 3
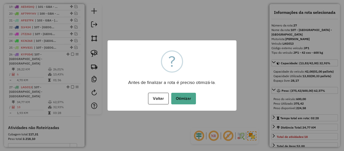
click at [197, 93] on div "Voltar No Otimizar" at bounding box center [172, 98] width 129 height 14
drag, startPoint x: 187, startPoint y: 101, endPoint x: 190, endPoint y: 99, distance: 3.7
click at [187, 101] on button "Otimizar" at bounding box center [183, 99] width 25 height 12
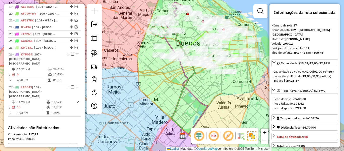
scroll to position [398, 0]
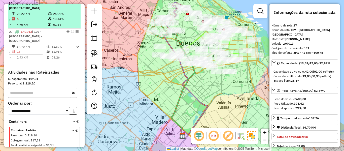
click at [71, 30] on em at bounding box center [72, 31] width 3 height 3
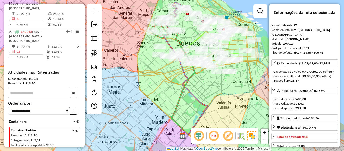
scroll to position [377, 0]
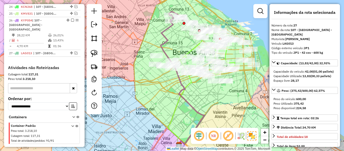
drag, startPoint x: 183, startPoint y: 36, endPoint x: 163, endPoint y: 65, distance: 35.1
click at [163, 65] on div "Janela de atendimento Grade de atendimento Capacidade Transportadoras Veículos …" at bounding box center [172, 75] width 344 height 151
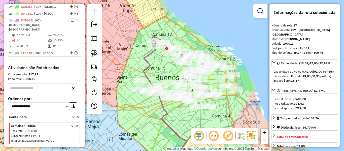
click at [152, 55] on icon at bounding box center [165, 105] width 44 height 121
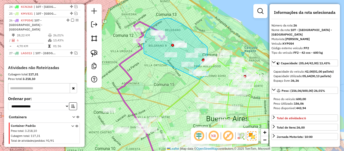
drag, startPoint x: 144, startPoint y: 53, endPoint x: 184, endPoint y: 80, distance: 48.0
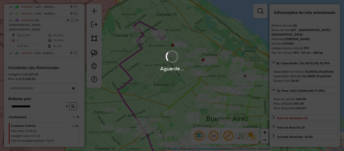
select select "**********"
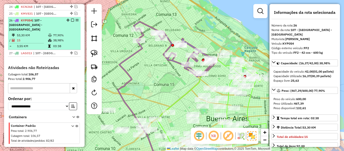
click at [71, 19] on em at bounding box center [72, 20] width 3 height 3
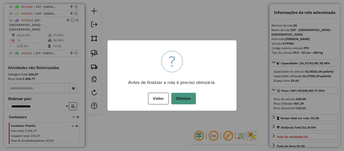
click at [182, 99] on button "Otimizar" at bounding box center [183, 99] width 25 height 12
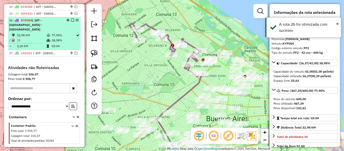
click at [71, 19] on em at bounding box center [72, 20] width 3 height 3
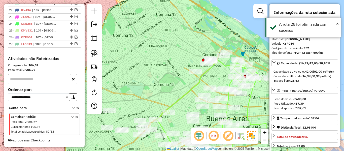
scroll to position [355, 0]
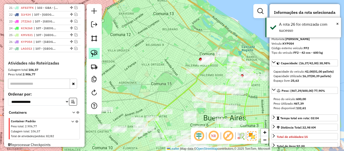
drag, startPoint x: 152, startPoint y: 71, endPoint x: 99, endPoint y: 55, distance: 55.4
click at [99, 55] on hb-router-mapa "Informações da Sessão 1258675 - 04/09/2025 Criação: 03/09/2025 12:49 Depósito: …" at bounding box center [172, 75] width 344 height 151
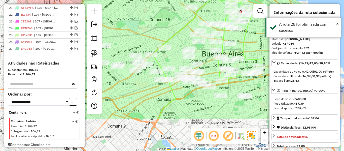
drag, startPoint x: 205, startPoint y: 84, endPoint x: 210, endPoint y: 50, distance: 33.9
click at [259, 35] on div "Janela de atendimento Grade de atendimento Capacidade Transportadoras Veículos …" at bounding box center [172, 75] width 344 height 151
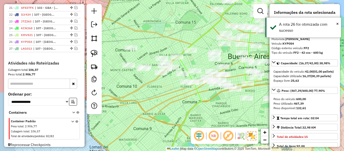
drag, startPoint x: 119, startPoint y: 86, endPoint x: 162, endPoint y: 90, distance: 43.2
click at [162, 90] on div "Janela de atendimento Grade de atendimento Capacidade Transportadoras Veículos …" at bounding box center [172, 75] width 344 height 151
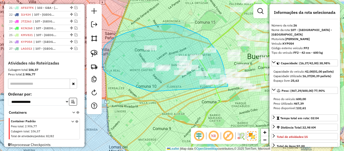
drag, startPoint x: 102, startPoint y: 65, endPoint x: 217, endPoint y: 96, distance: 118.6
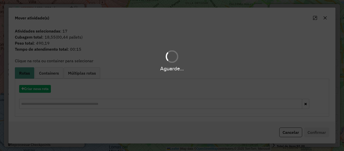
click at [39, 90] on div "Aguarde..." at bounding box center [172, 75] width 344 height 151
click at [39, 90] on button "Criar nova rota" at bounding box center [35, 89] width 32 height 8
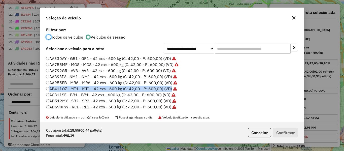
click at [39, 90] on div "**********" at bounding box center [172, 75] width 344 height 151
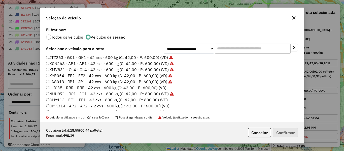
scroll to position [101, 0]
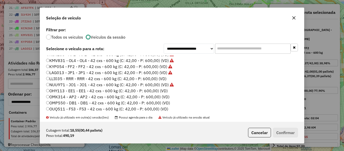
click at [164, 77] on label "LLI035 - RRR - RRR - 42 cxs - 600 kg (C: 42,00 - P: 600,00) (VD)" at bounding box center [106, 79] width 120 height 6
drag, startPoint x: 288, startPoint y: 128, endPoint x: 286, endPoint y: 127, distance: 2.6
click at [288, 128] on button "Confirmar" at bounding box center [285, 133] width 25 height 10
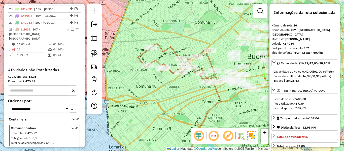
scroll to position [384, 0]
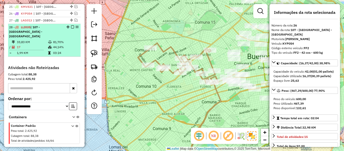
click at [71, 25] on em at bounding box center [72, 26] width 3 height 3
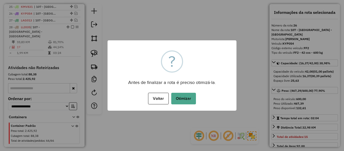
click at [178, 94] on button "Otimizar" at bounding box center [183, 99] width 25 height 12
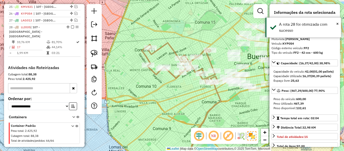
click at [71, 25] on em at bounding box center [72, 26] width 3 height 3
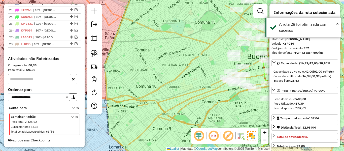
scroll to position [362, 0]
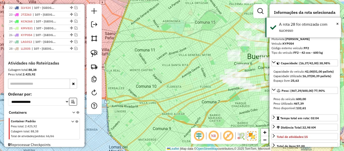
click at [172, 84] on div "Janela de atendimento Grade de atendimento Capacidade Transportadoras Veículos …" at bounding box center [172, 75] width 344 height 151
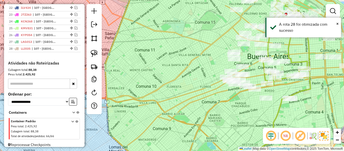
drag, startPoint x: 192, startPoint y: 86, endPoint x: 114, endPoint y: 70, distance: 80.3
click at [114, 70] on div "Janela de atendimento Grade de atendimento Capacidade Transportadoras Veículos …" at bounding box center [172, 75] width 344 height 151
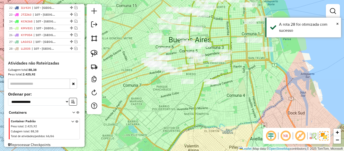
click at [161, 107] on div "Janela de atendimento Grade de atendimento Capacidade Transportadoras Veículos …" at bounding box center [172, 75] width 344 height 151
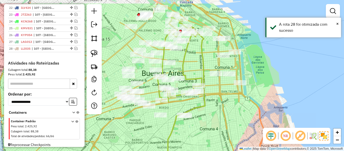
drag, startPoint x: 249, startPoint y: 92, endPoint x: 245, endPoint y: 109, distance: 17.5
click at [245, 109] on div "Janela de atendimento Grade de atendimento Capacidade Transportadoras Veículos …" at bounding box center [172, 75] width 344 height 151
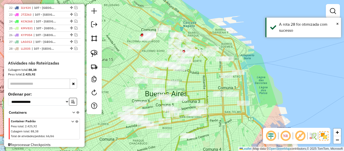
drag, startPoint x: 215, startPoint y: 36, endPoint x: 218, endPoint y: 43, distance: 7.7
click at [218, 43] on div "Janela de atendimento Grade de atendimento Capacidade Transportadoras Veículos …" at bounding box center [172, 75] width 344 height 151
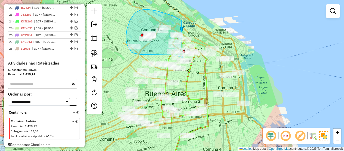
drag, startPoint x: 136, startPoint y: 12, endPoint x: 210, endPoint y: 27, distance: 75.5
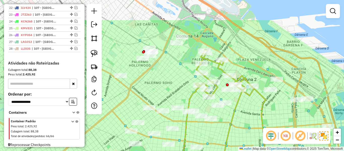
drag, startPoint x: 168, startPoint y: 49, endPoint x: 149, endPoint y: 83, distance: 39.7
click at [149, 83] on div "Janela de atendimento Grade de atendimento Capacidade Transportadoras Veículos …" at bounding box center [172, 75] width 344 height 151
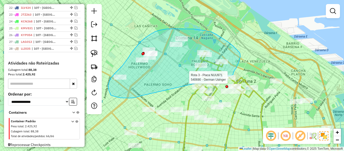
drag, startPoint x: 130, startPoint y: 98, endPoint x: 232, endPoint y: 81, distance: 104.0
click at [232, 81] on div "Rota 3 - Placa NUU971 540690 - German Usinger Janela de atendimento Grade de at…" at bounding box center [172, 75] width 344 height 151
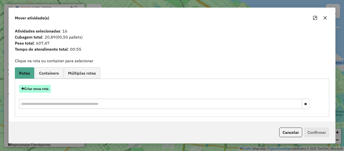
click at [32, 89] on button "Criar nova rota" at bounding box center [35, 89] width 32 height 8
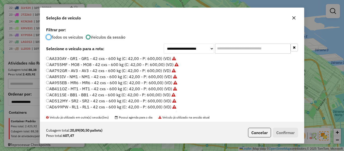
scroll to position [3, 2]
click at [264, 136] on button "Cancelar" at bounding box center [259, 133] width 23 height 10
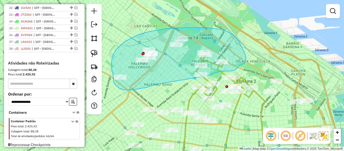
drag, startPoint x: 127, startPoint y: 90, endPoint x: 205, endPoint y: 77, distance: 79.3
click at [205, 77] on div "Janela de atendimento Grade de atendimento Capacidade Transportadoras Veículos …" at bounding box center [172, 75] width 344 height 151
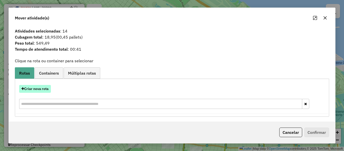
click at [44, 89] on button "Criar nova rota" at bounding box center [35, 89] width 32 height 8
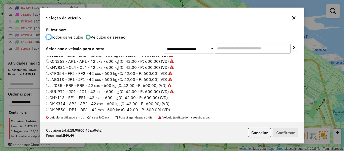
scroll to position [101, 0]
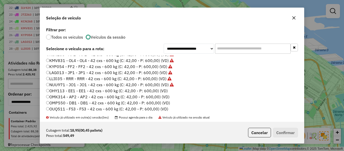
click at [164, 91] on label "OHY113 - EE1 - EE1 - 42 cxs - 600 kg (C: 42,00 - P: 600,00) (VD)" at bounding box center [107, 91] width 122 height 6
click at [295, 133] on button "Confirmar" at bounding box center [285, 133] width 25 height 10
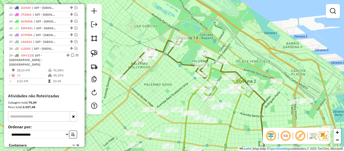
scroll to position [384, 0]
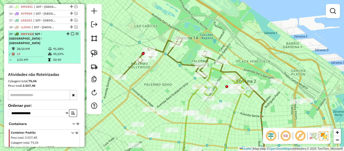
click at [71, 32] on em at bounding box center [72, 33] width 3 height 3
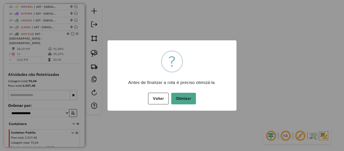
click at [181, 97] on button "Otimizar" at bounding box center [183, 99] width 25 height 12
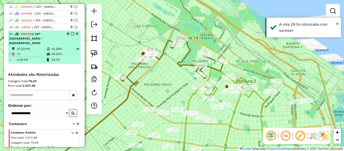
drag, startPoint x: 71, startPoint y: 28, endPoint x: 93, endPoint y: 33, distance: 22.4
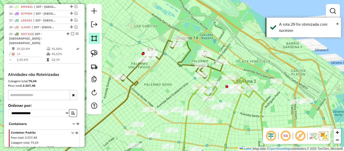
click at [71, 32] on em at bounding box center [72, 33] width 3 height 3
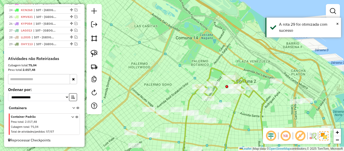
scroll to position [369, 0]
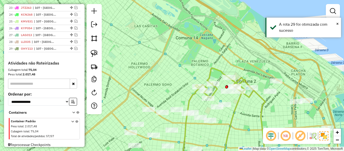
click at [280, 122] on div "Janela de atendimento Grade de atendimento Capacidade Transportadoras Veículos …" at bounding box center [172, 75] width 344 height 151
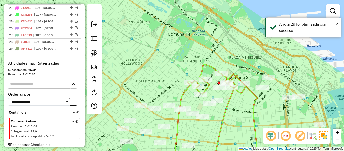
drag, startPoint x: 274, startPoint y: 117, endPoint x: 231, endPoint y: 101, distance: 45.6
click at [231, 101] on div "Janela de atendimento Grade de atendimento Capacidade Transportadoras Veículos …" at bounding box center [172, 75] width 344 height 151
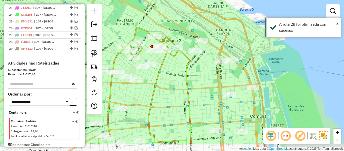
drag, startPoint x: 222, startPoint y: 83, endPoint x: 219, endPoint y: 83, distance: 2.6
click at [215, 76] on div "Janela de atendimento Grade de atendimento Capacidade Transportadoras Veículos …" at bounding box center [172, 75] width 344 height 151
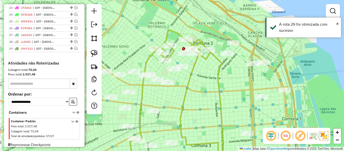
drag, startPoint x: 205, startPoint y: 81, endPoint x: 248, endPoint y: 89, distance: 43.3
click at [248, 89] on div "Janela de atendimento Grade de atendimento Capacidade Transportadoras Veículos …" at bounding box center [172, 75] width 344 height 151
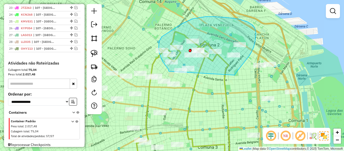
drag, startPoint x: 254, startPoint y: 47, endPoint x: 183, endPoint y: 78, distance: 77.0
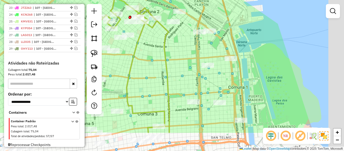
drag, startPoint x: 242, startPoint y: 84, endPoint x: 185, endPoint y: 52, distance: 65.7
click at [185, 52] on div "Janela de atendimento Grade de atendimento Capacidade Transportadoras Veículos …" at bounding box center [172, 75] width 344 height 151
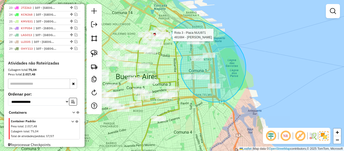
click at [175, 39] on div "Rota 3 - Placa NUU971 481684 - LILIANA MINETTI Janela de atendimento Grade de a…" at bounding box center [172, 75] width 344 height 151
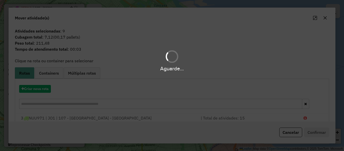
click at [33, 88] on div "Aguarde..." at bounding box center [172, 75] width 344 height 151
click at [33, 87] on div "Aguarde..." at bounding box center [172, 75] width 344 height 151
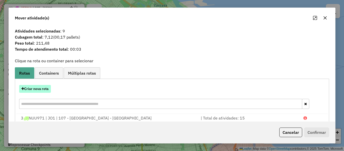
click at [41, 91] on button "Criar nova rota" at bounding box center [35, 89] width 32 height 8
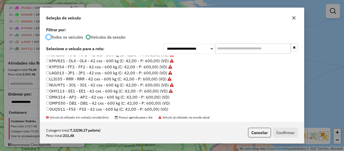
scroll to position [101, 0]
click at [165, 98] on label "OMK314 - AP2 - AP2 - 42 cxs - 600 kg (C: 42,00 - P: 600,00) (VD)" at bounding box center [107, 97] width 123 height 6
click at [292, 135] on button "Confirmar" at bounding box center [285, 133] width 25 height 10
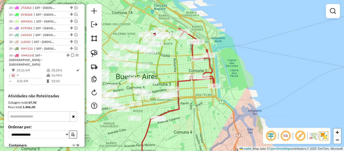
scroll to position [384, 0]
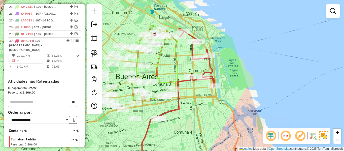
click at [212, 64] on icon at bounding box center [196, 57] width 36 height 58
select select "**********"
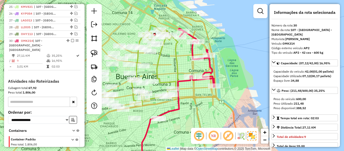
scroll to position [397, 0]
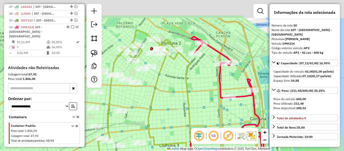
drag, startPoint x: 185, startPoint y: 56, endPoint x: 194, endPoint y: 73, distance: 19.0
click at [194, 73] on div "Janela de atendimento Grade de atendimento Capacidade Transportadoras Veículos …" at bounding box center [172, 75] width 344 height 151
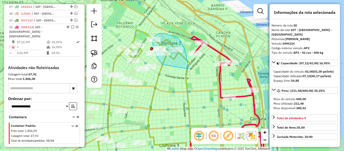
drag, startPoint x: 188, startPoint y: 69, endPoint x: 168, endPoint y: 66, distance: 19.8
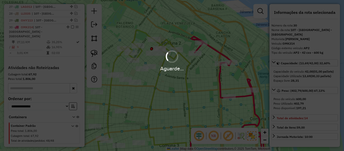
select select "**********"
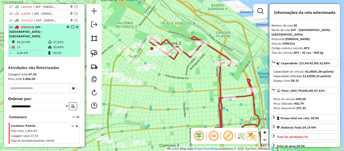
click at [71, 25] on em at bounding box center [72, 26] width 3 height 3
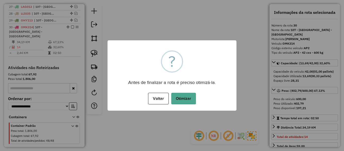
click at [191, 85] on div "× ? Antes de finalizar a rota é preciso otimizá-la. Voltar No Otimizar" at bounding box center [172, 75] width 129 height 70
click at [185, 96] on button "Otimizar" at bounding box center [183, 99] width 25 height 12
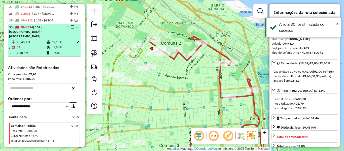
click at [71, 25] on em at bounding box center [72, 26] width 3 height 3
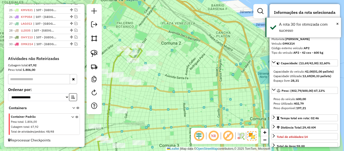
scroll to position [376, 0]
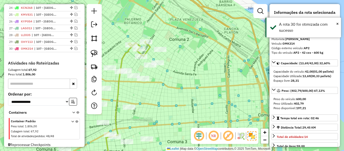
drag, startPoint x: 184, startPoint y: 90, endPoint x: 225, endPoint y: 76, distance: 43.8
click at [224, 76] on div "Rota 3 - Placa NUU971 481945 - Angeles Nicastro Janela de atendimento Grade de …" at bounding box center [172, 75] width 344 height 151
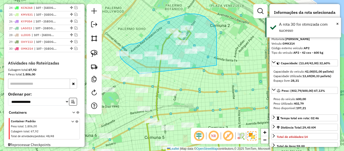
drag, startPoint x: 217, startPoint y: 63, endPoint x: 158, endPoint y: 81, distance: 60.7
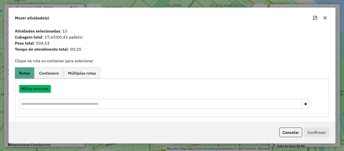
click at [42, 87] on button "Criar nova rota" at bounding box center [35, 89] width 32 height 8
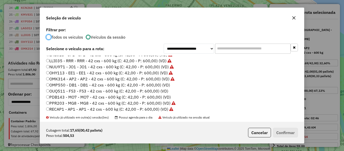
scroll to position [126, 0]
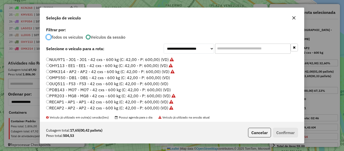
click at [162, 78] on label "OMP550 - DB1 - DB1 - 42 cxs - 600 kg (C: 42,00 - P: 600,00) (VD)" at bounding box center [108, 78] width 124 height 6
click at [288, 131] on button "Confirmar" at bounding box center [285, 133] width 25 height 10
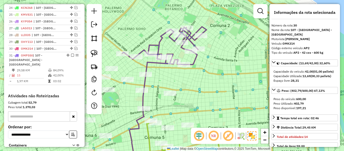
scroll to position [404, 0]
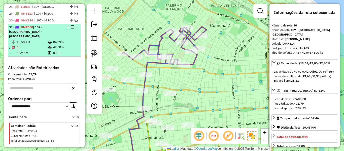
click at [71, 25] on em at bounding box center [72, 26] width 3 height 3
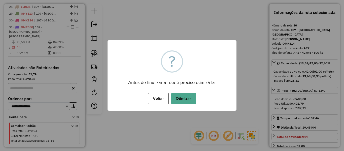
click at [181, 70] on div "× ? Antes de finalizar a rota é preciso otimizá-la. Voltar No Otimizar" at bounding box center [172, 75] width 129 height 70
click at [188, 96] on button "Otimizar" at bounding box center [183, 99] width 25 height 12
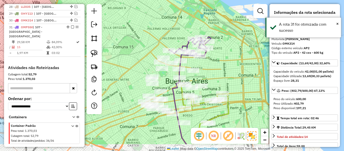
drag, startPoint x: 210, startPoint y: 77, endPoint x: 222, endPoint y: 61, distance: 20.9
click at [222, 61] on div "Janela de atendimento Grade de atendimento Capacidade Transportadoras Veículos …" at bounding box center [172, 75] width 344 height 151
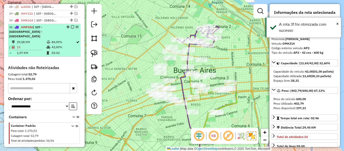
click at [71, 25] on em at bounding box center [72, 26] width 3 height 3
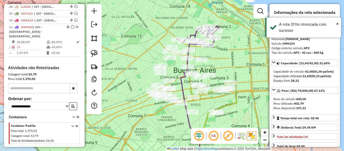
scroll to position [383, 0]
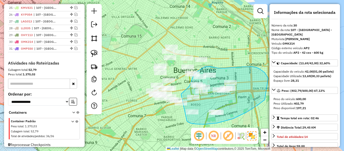
drag, startPoint x: 247, startPoint y: 112, endPoint x: 171, endPoint y: 110, distance: 75.3
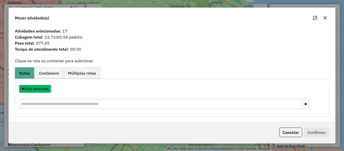
click at [42, 86] on button "Criar nova rota" at bounding box center [35, 89] width 32 height 8
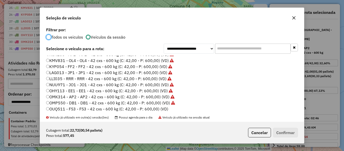
scroll to position [126, 0]
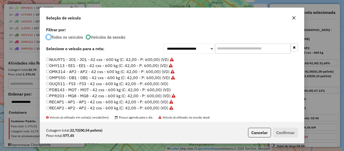
click at [158, 85] on label "OUQ511 - FS3 - FS3 - 42 cxs - 600 kg (C: 42,00 - P: 600,00) (VD)" at bounding box center [107, 84] width 122 height 6
click at [283, 132] on button "Confirmar" at bounding box center [285, 133] width 25 height 10
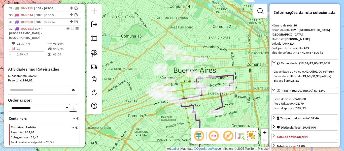
scroll to position [411, 0]
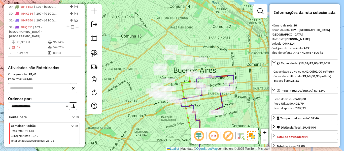
click at [217, 103] on div "Janela de atendimento Grade de atendimento Capacidade Transportadoras Veículos …" at bounding box center [172, 75] width 344 height 151
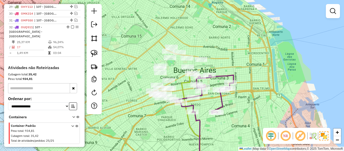
click at [221, 102] on icon at bounding box center [204, 94] width 57 height 38
select select "**********"
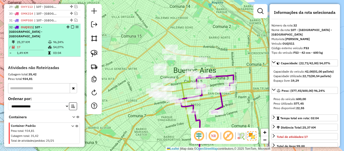
click at [71, 25] on em at bounding box center [72, 26] width 3 height 3
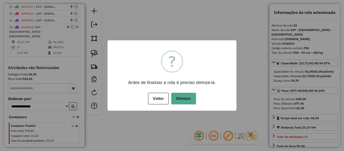
drag, startPoint x: 184, startPoint y: 97, endPoint x: 177, endPoint y: 96, distance: 7.8
click at [173, 99] on button "Otimizar" at bounding box center [183, 99] width 25 height 12
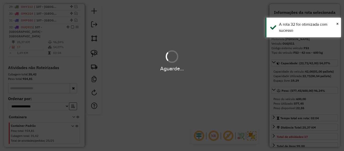
click at [177, 96] on div "Aguarde..." at bounding box center [172, 75] width 344 height 151
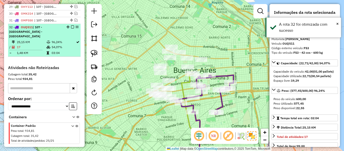
click at [71, 25] on em at bounding box center [72, 26] width 3 height 3
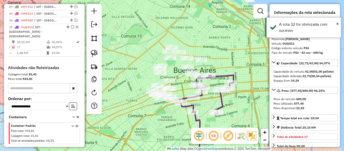
scroll to position [389, 0]
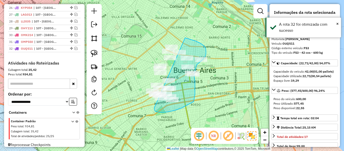
drag, startPoint x: 182, startPoint y: 108, endPoint x: 123, endPoint y: 92, distance: 61.0
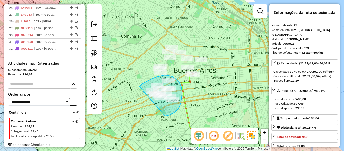
drag, startPoint x: 165, startPoint y: 116, endPoint x: 139, endPoint y: 96, distance: 33.0
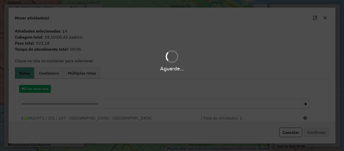
click at [39, 88] on div "Aguarde..." at bounding box center [172, 75] width 344 height 151
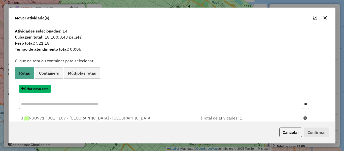
click at [39, 88] on button "Criar nova rota" at bounding box center [35, 89] width 32 height 8
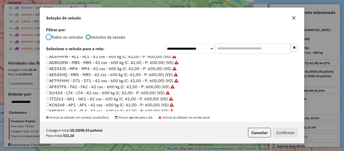
scroll to position [126, 0]
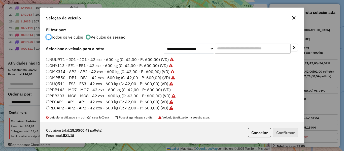
click at [167, 90] on label "PDB143 - MO7 - MO7 - 42 cxs - 600 kg (C: 42,00 - P: 600,00) (VD)" at bounding box center [108, 90] width 125 height 6
drag, startPoint x: 293, startPoint y: 135, endPoint x: 289, endPoint y: 134, distance: 4.0
click at [293, 135] on button "Confirmar" at bounding box center [285, 133] width 25 height 10
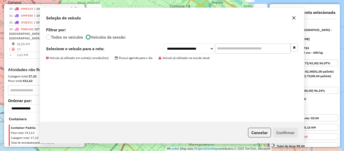
scroll to position [418, 0]
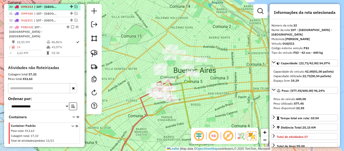
click at [71, 25] on em at bounding box center [72, 26] width 3 height 3
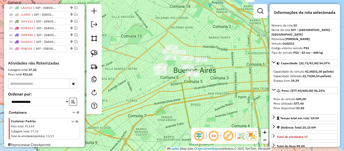
click at [188, 81] on icon at bounding box center [191, 120] width 19 height 92
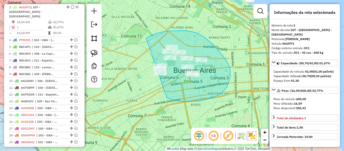
drag, startPoint x: 212, startPoint y: 98, endPoint x: 150, endPoint y: 89, distance: 62.5
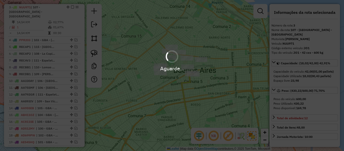
select select "**********"
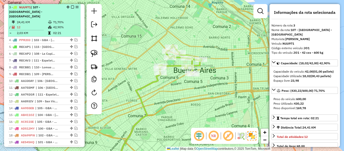
click at [71, 8] on em at bounding box center [72, 7] width 3 height 3
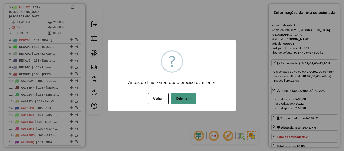
click at [181, 98] on button "Otimizar" at bounding box center [183, 99] width 25 height 12
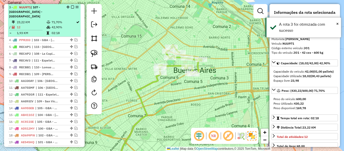
click at [71, 7] on em at bounding box center [72, 7] width 3 height 3
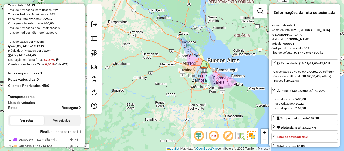
scroll to position [136, 0]
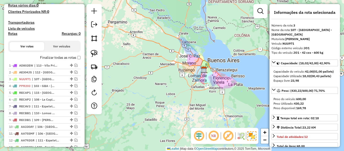
click at [63, 60] on div "Finalizar todas as rotas" at bounding box center [44, 59] width 73 height 6
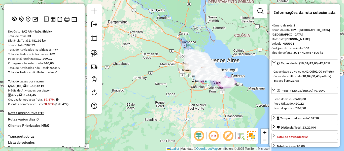
scroll to position [10, 0]
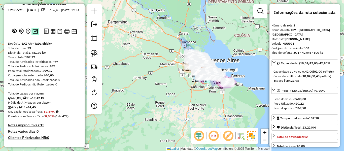
click at [37, 33] on img at bounding box center [34, 31] width 5 height 5
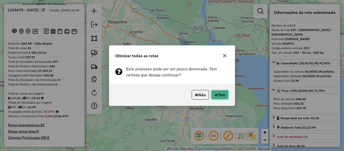
click at [219, 97] on button "Sim" at bounding box center [220, 95] width 18 height 10
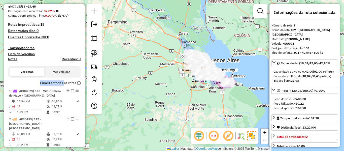
scroll to position [49, 0]
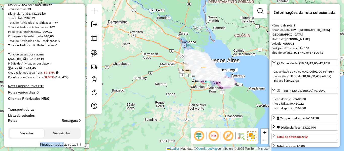
click at [11, 120] on h4 "Rotas" at bounding box center [12, 120] width 9 height 4
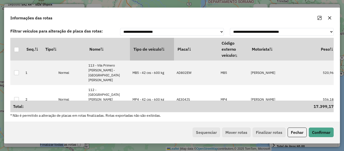
click at [139, 55] on th "Tipo de veículo" at bounding box center [152, 49] width 44 height 23
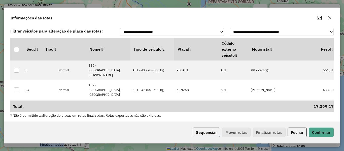
click at [201, 130] on button "Sequenciar" at bounding box center [206, 132] width 27 height 10
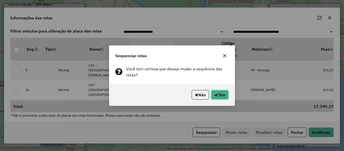
click at [217, 96] on icon "button" at bounding box center [216, 95] width 4 height 4
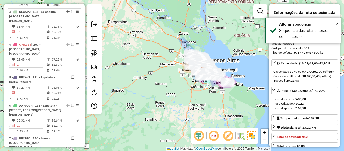
scroll to position [99, 0]
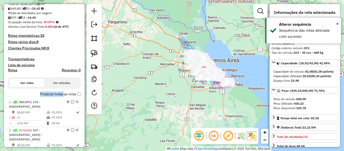
click at [66, 97] on div "Finalizar todas as rotas" at bounding box center [44, 96] width 73 height 6
click at [66, 95] on label "Finalizar todas as rotas" at bounding box center [60, 93] width 41 height 5
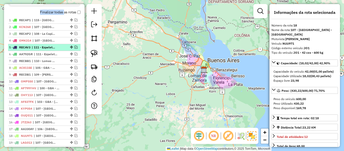
scroll to position [169, 0]
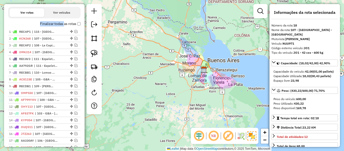
click at [65, 25] on label "Finalizar todas as rotas" at bounding box center [60, 23] width 41 height 5
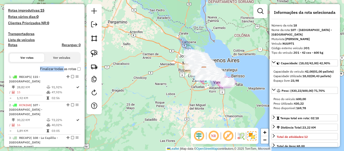
scroll to position [119, 0]
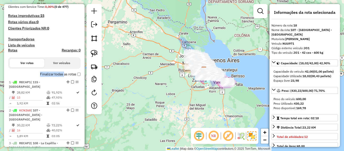
click at [16, 50] on h4 "Rotas" at bounding box center [12, 50] width 9 height 4
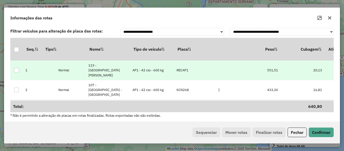
drag, startPoint x: 267, startPoint y: 67, endPoint x: 277, endPoint y: 69, distance: 9.7
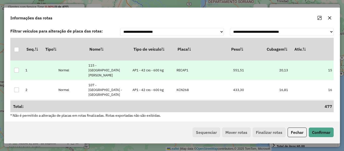
scroll to position [0, 106]
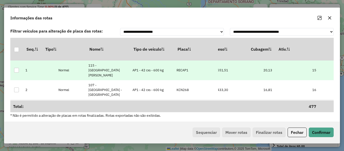
drag, startPoint x: 278, startPoint y: 68, endPoint x: 291, endPoint y: 69, distance: 13.4
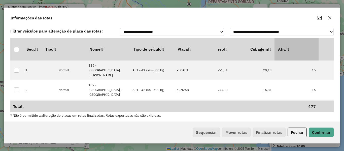
click at [292, 56] on th "Ativ." at bounding box center [297, 49] width 44 height 23
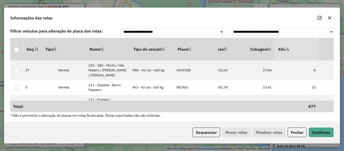
click at [292, 52] on th "Ativ." at bounding box center [297, 49] width 44 height 23
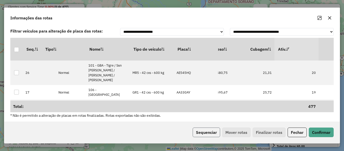
click at [205, 134] on button "Sequenciar" at bounding box center [206, 132] width 27 height 10
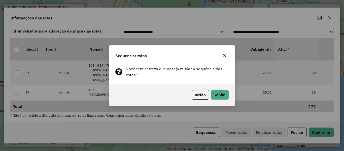
click at [221, 87] on div "Não Sim" at bounding box center [171, 95] width 125 height 22
click at [221, 93] on button "Sim" at bounding box center [220, 95] width 18 height 10
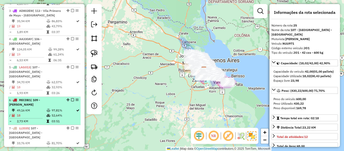
scroll to position [90, 0]
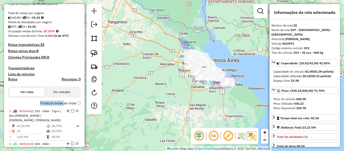
drag, startPoint x: 66, startPoint y: 24, endPoint x: 66, endPoint y: 19, distance: 4.5
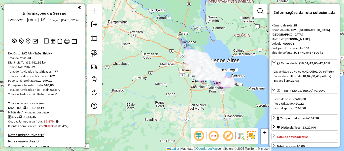
scroll to position [151, 0]
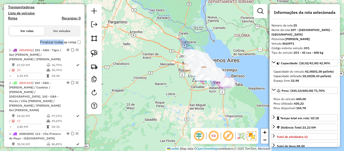
click at [62, 42] on label "Finalizar todas as rotas" at bounding box center [60, 42] width 41 height 5
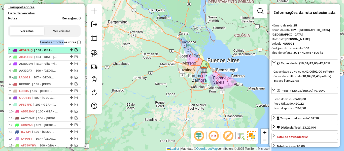
click at [76, 51] on em at bounding box center [76, 49] width 3 height 3
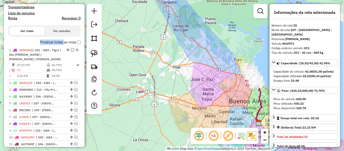
drag, startPoint x: 233, startPoint y: 73, endPoint x: 173, endPoint y: 67, distance: 60.7
click at [173, 67] on div "Janela de atendimento Grade de atendimento Capacidade Transportadoras Veículos …" at bounding box center [172, 75] width 344 height 151
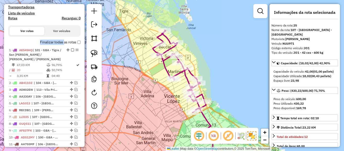
drag, startPoint x: 239, startPoint y: 58, endPoint x: 211, endPoint y: 58, distance: 28.0
click at [211, 58] on div "Janela de atendimento Grade de atendimento Capacidade Transportadoras Veículos …" at bounding box center [172, 75] width 344 height 151
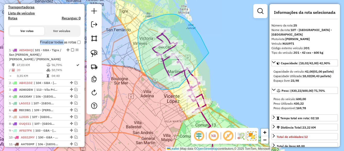
drag, startPoint x: 200, startPoint y: 36, endPoint x: 217, endPoint y: 80, distance: 47.1
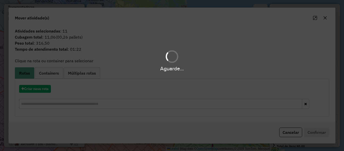
click at [42, 92] on div "Aguarde..." at bounding box center [172, 75] width 344 height 151
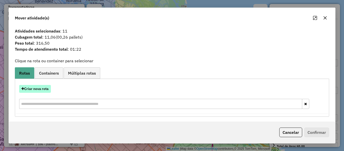
click at [41, 89] on button "Criar nova rota" at bounding box center [35, 89] width 32 height 8
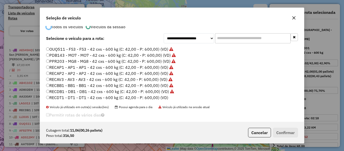
scroll to position [16, 0]
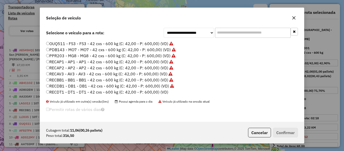
click at [163, 91] on label "RECDT1 - DT1 - DT1 - 42 cxs - 600 kg (C: 42,00 - P: 600,00) (VD)" at bounding box center [107, 92] width 122 height 6
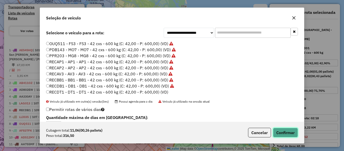
click at [283, 128] on button "Confirmar" at bounding box center [285, 133] width 25 height 10
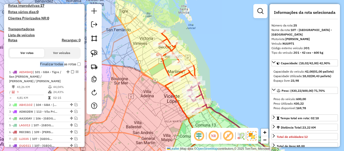
scroll to position [102, 0]
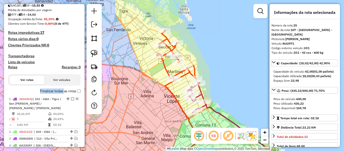
click at [58, 89] on label "Finalizar todas as rotas" at bounding box center [60, 90] width 41 height 5
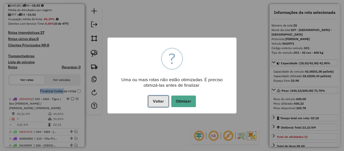
click at [158, 98] on button "Voltar" at bounding box center [158, 101] width 20 height 12
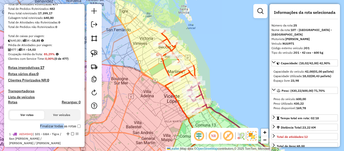
scroll to position [27, 0]
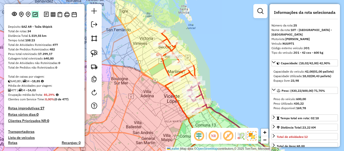
click at [35, 15] on img at bounding box center [34, 14] width 5 height 5
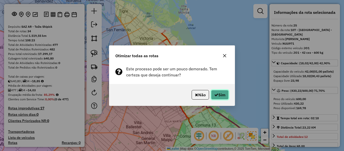
click at [219, 91] on button "Sim" at bounding box center [220, 95] width 18 height 10
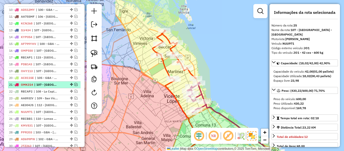
scroll to position [153, 0]
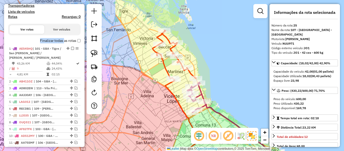
click at [65, 40] on label "Finalizar todas as rotas" at bounding box center [60, 40] width 41 height 5
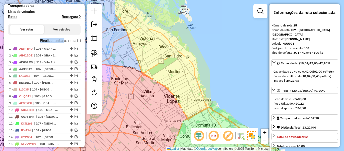
click at [64, 41] on label "Finalizar todas as rotas" at bounding box center [60, 40] width 41 height 5
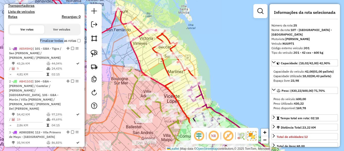
click at [12, 18] on h4 "Rotas" at bounding box center [12, 17] width 9 height 4
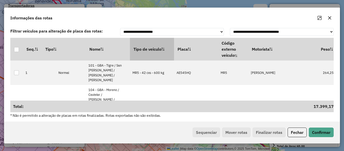
click at [148, 52] on th "Tipo de veículo" at bounding box center [152, 49] width 44 height 23
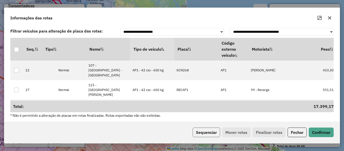
click at [212, 131] on button "Sequenciar" at bounding box center [206, 132] width 27 height 10
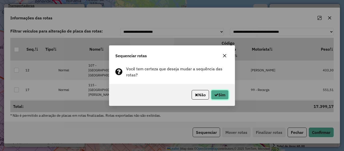
click at [224, 92] on button "Sim" at bounding box center [220, 95] width 18 height 10
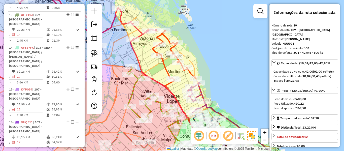
drag, startPoint x: 61, startPoint y: 39, endPoint x: 59, endPoint y: 2, distance: 36.8
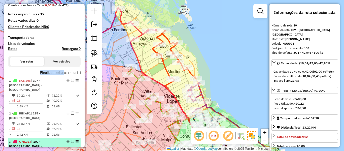
scroll to position [66, 0]
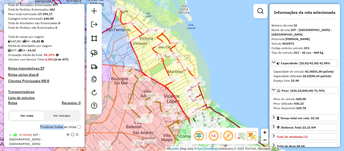
click at [57, 127] on label "Finalizar todas as rotas" at bounding box center [60, 126] width 41 height 5
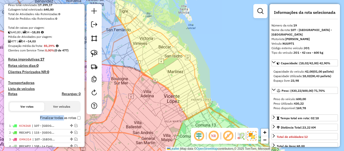
scroll to position [0, 0]
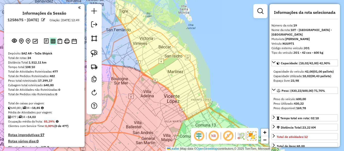
click at [55, 42] on button at bounding box center [53, 41] width 7 height 7
click at [59, 42] on img at bounding box center [59, 41] width 5 height 5
click at [66, 40] on img at bounding box center [66, 41] width 5 height 5
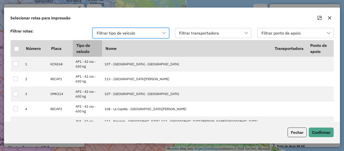
scroll to position [4, 23]
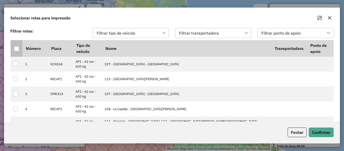
click at [18, 50] on div at bounding box center [16, 48] width 5 height 5
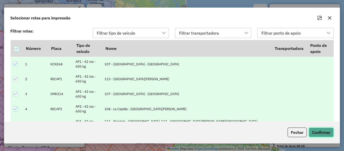
click at [324, 135] on button "Confirmar" at bounding box center [321, 132] width 25 height 10
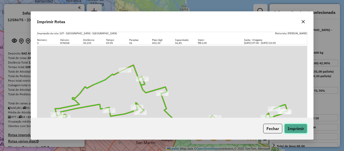
drag, startPoint x: 298, startPoint y: 126, endPoint x: 157, endPoint y: 60, distance: 155.7
click at [298, 126] on button "Imprimir" at bounding box center [295, 129] width 23 height 10
click at [304, 24] on button "button" at bounding box center [303, 22] width 8 height 8
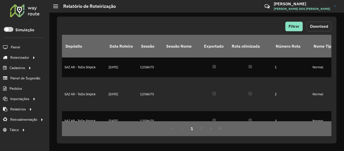
click at [328, 27] on span "Download" at bounding box center [319, 26] width 18 height 4
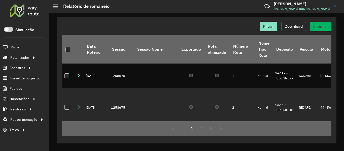
click at [297, 28] on span "Download" at bounding box center [294, 26] width 18 height 4
